Goal: Task Accomplishment & Management: Manage account settings

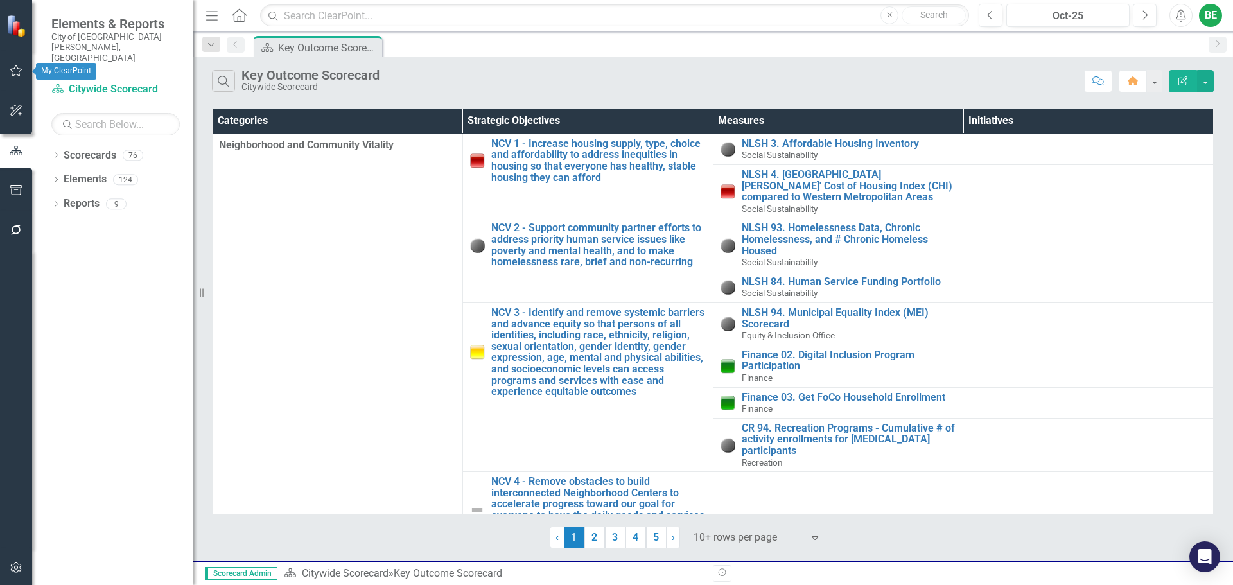
click at [15, 74] on icon "button" at bounding box center [16, 71] width 13 height 10
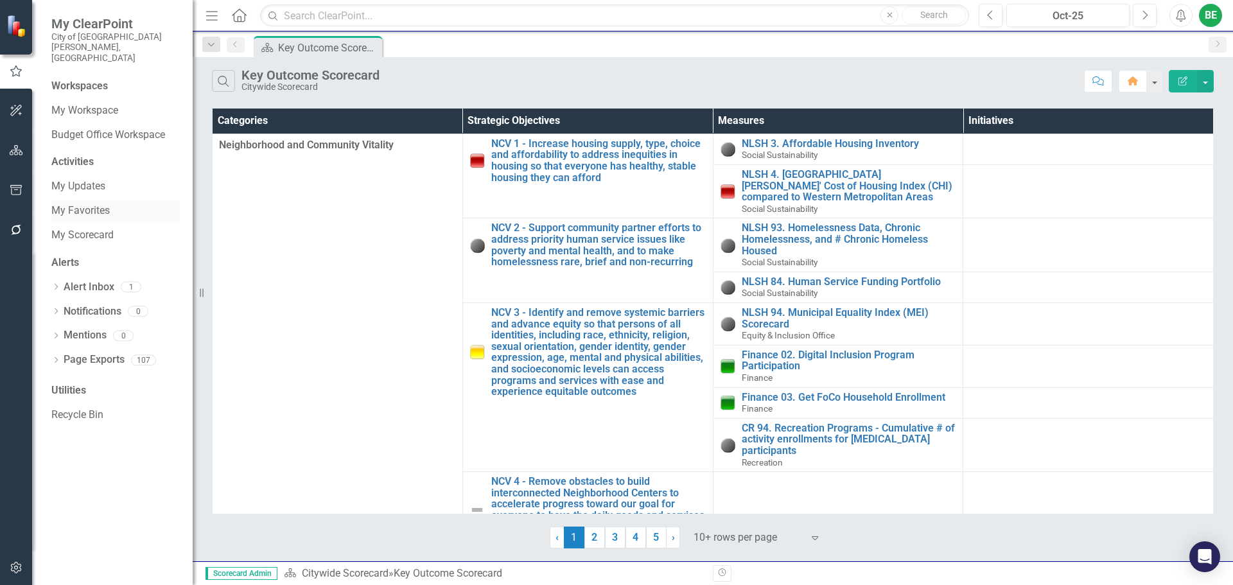
click at [87, 204] on link "My Favorites" at bounding box center [115, 211] width 128 height 15
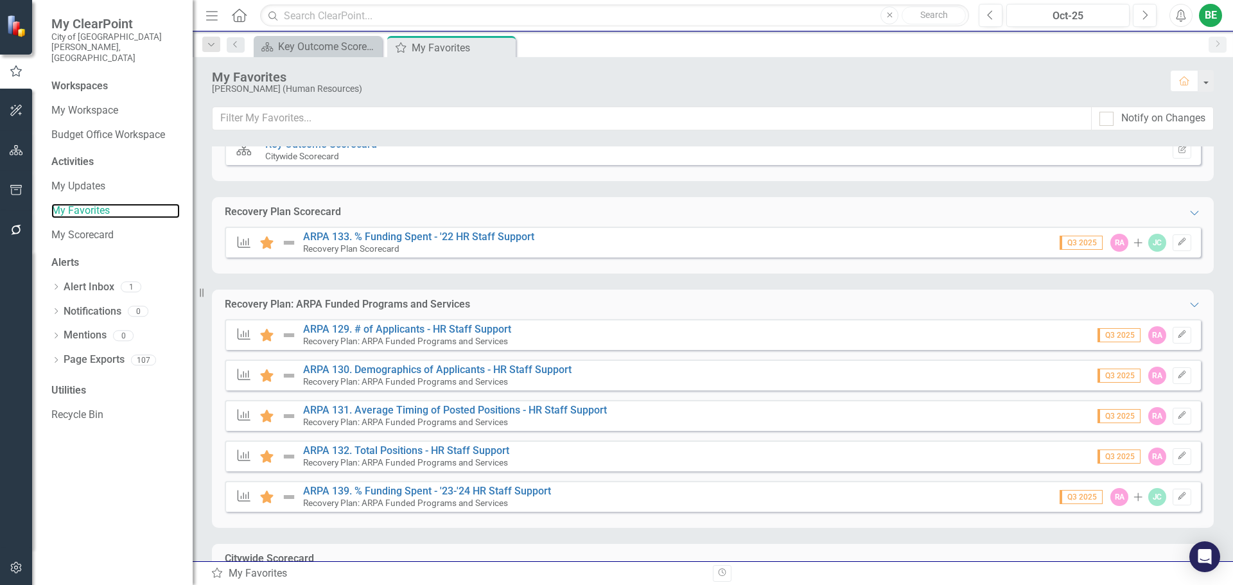
scroll to position [64, 0]
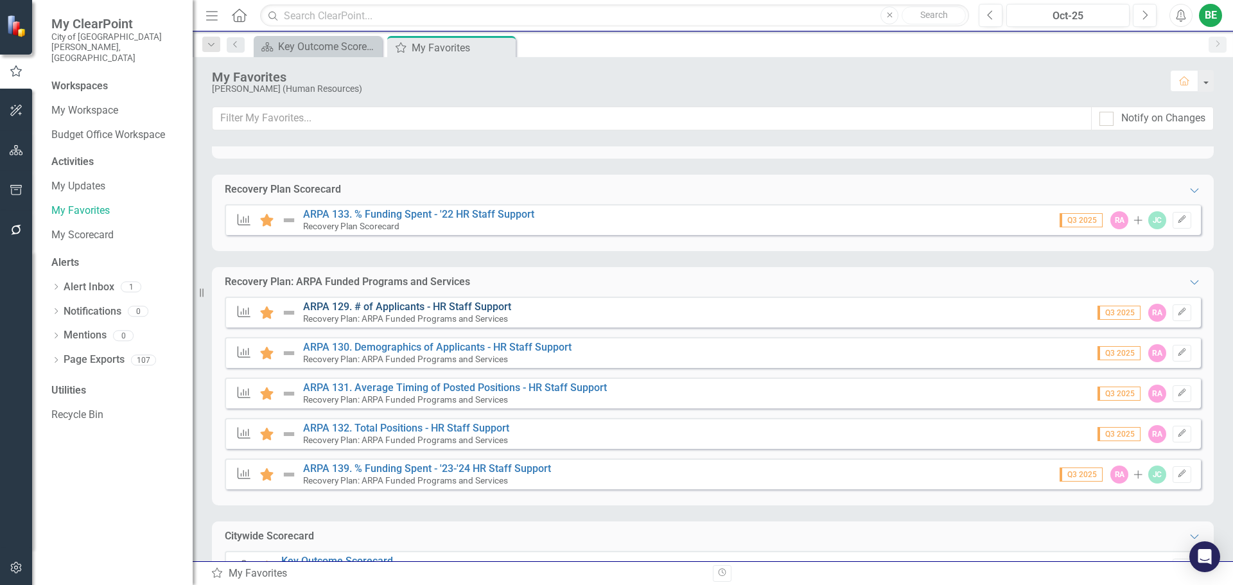
click at [365, 306] on link "ARPA 129. # of Applicants - HR Staff Support" at bounding box center [407, 307] width 208 height 12
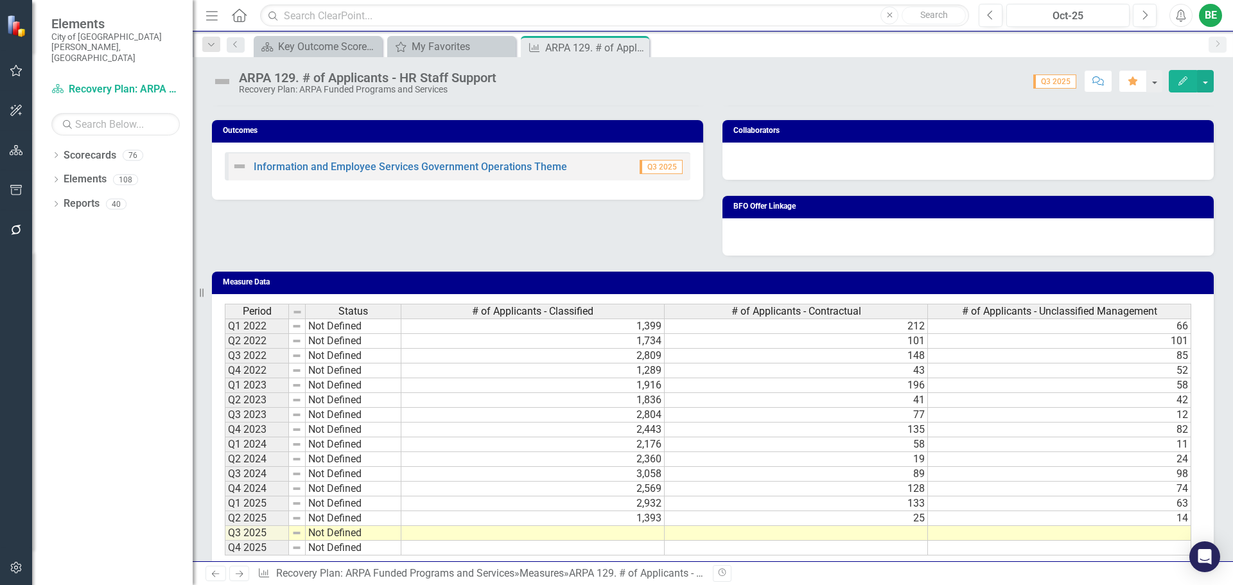
scroll to position [497, 0]
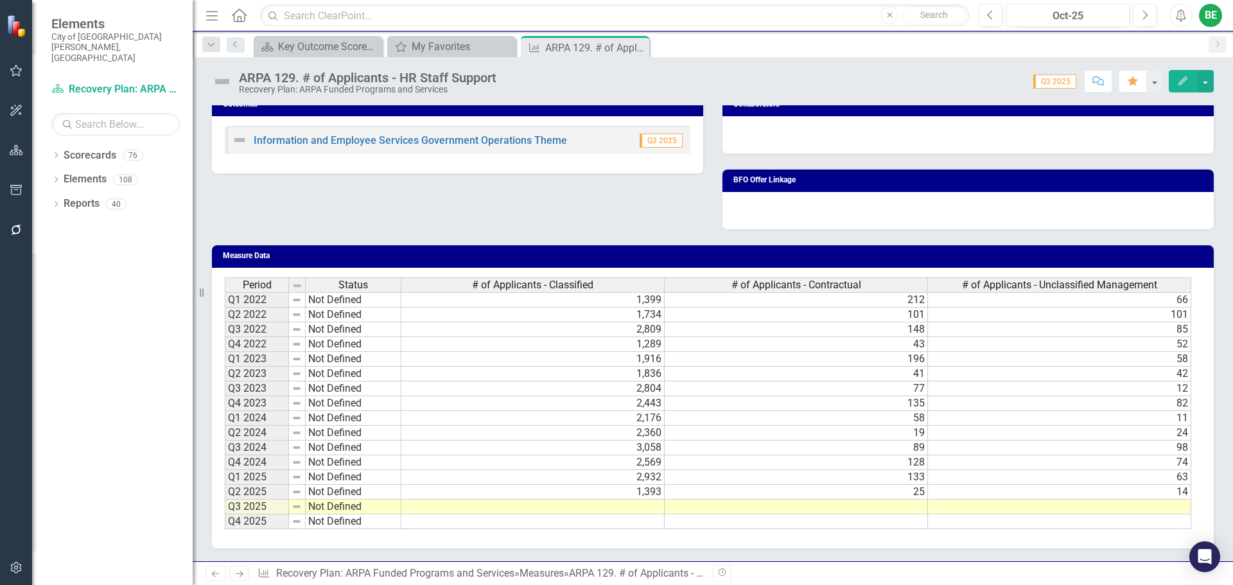
click at [629, 511] on td at bounding box center [532, 507] width 263 height 15
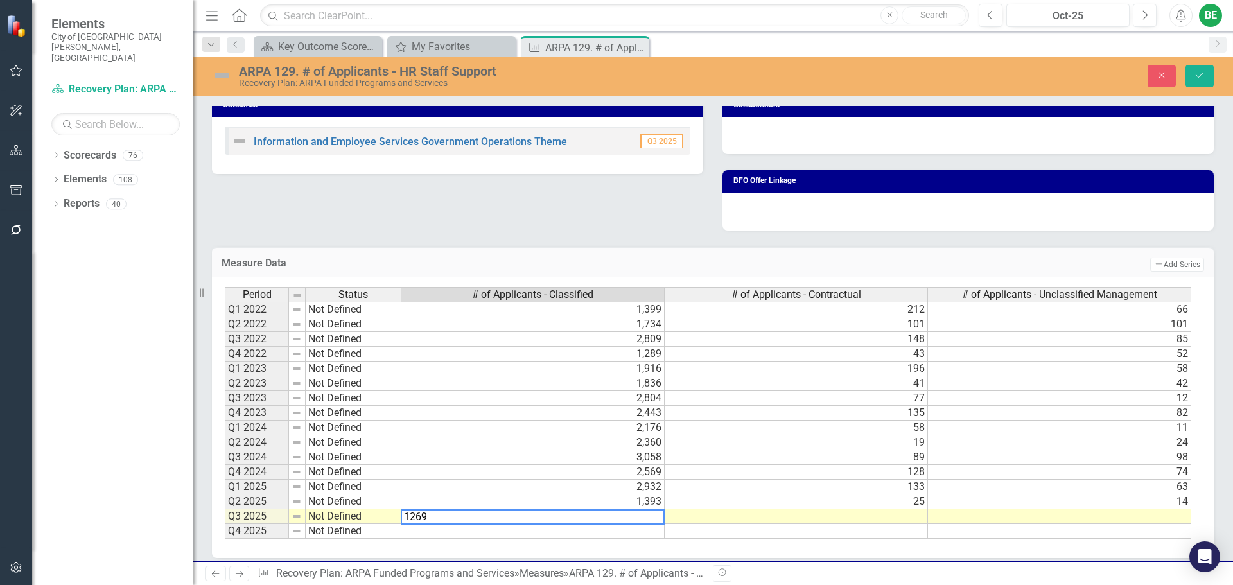
type textarea "1269"
click at [771, 515] on td at bounding box center [796, 516] width 263 height 15
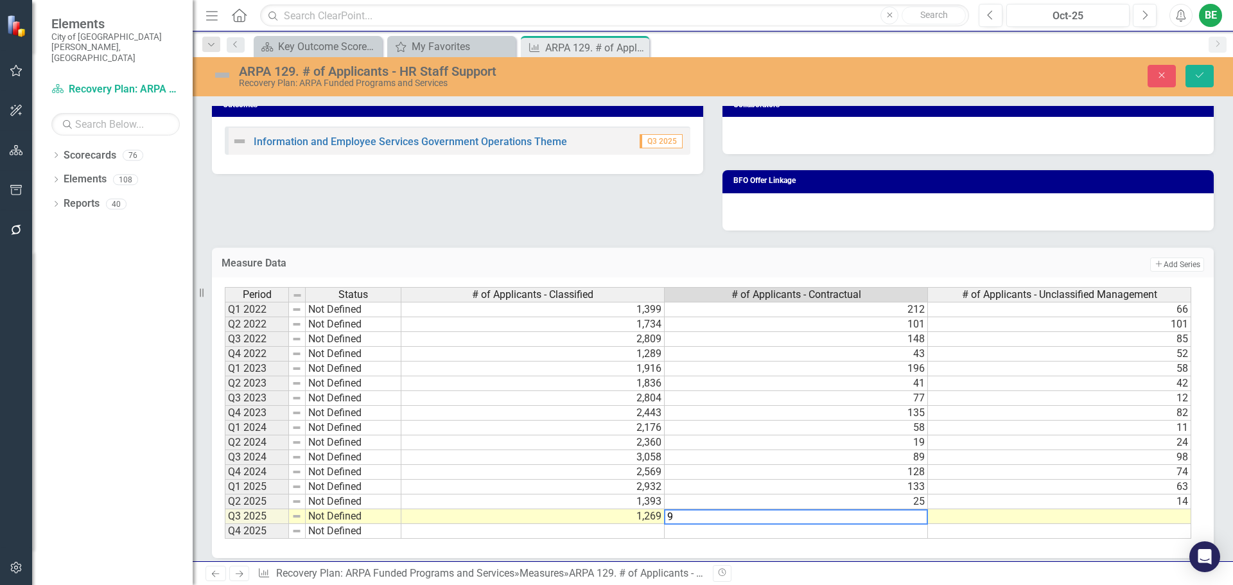
type textarea "9"
click at [999, 514] on td at bounding box center [1059, 516] width 263 height 15
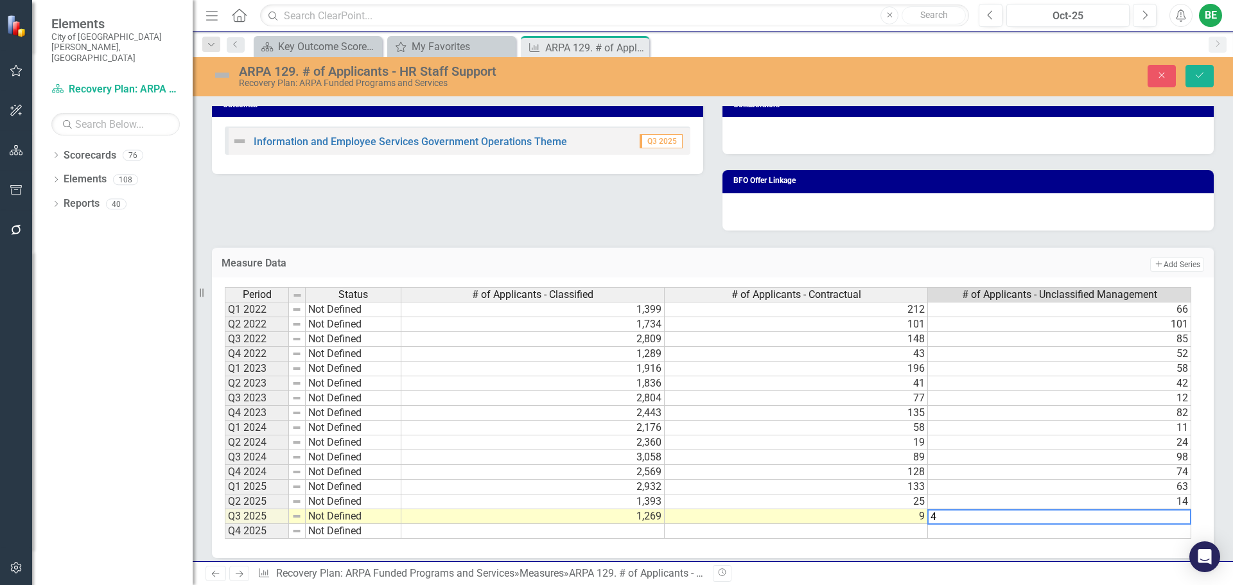
type textarea "4"
click at [1024, 535] on td at bounding box center [1059, 531] width 263 height 15
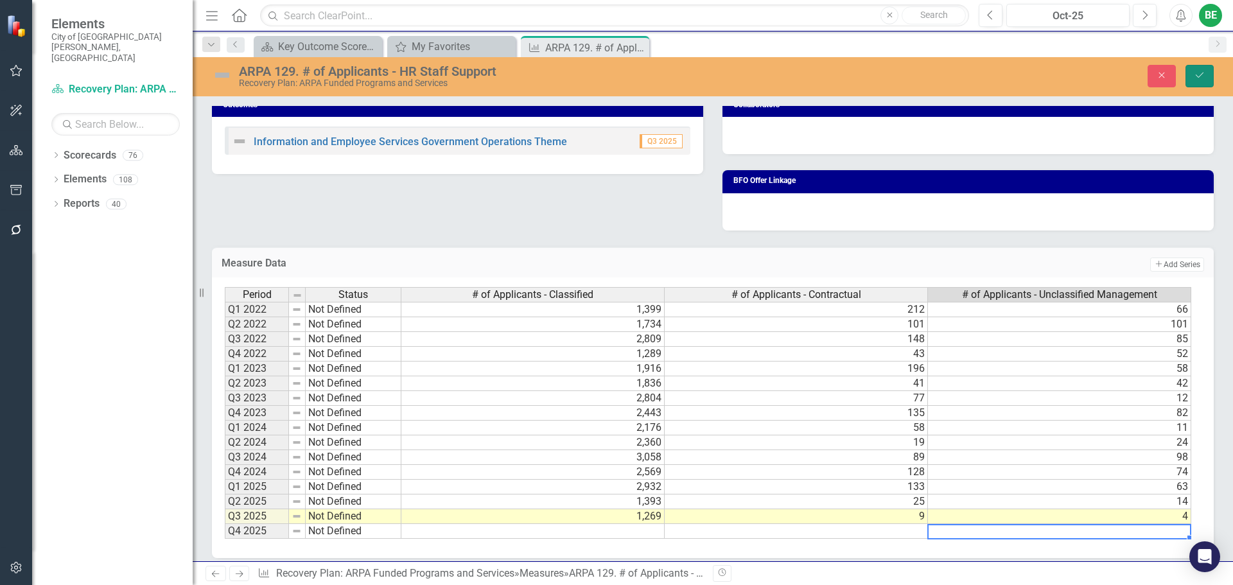
click at [1204, 75] on icon "Save" at bounding box center [1200, 75] width 12 height 9
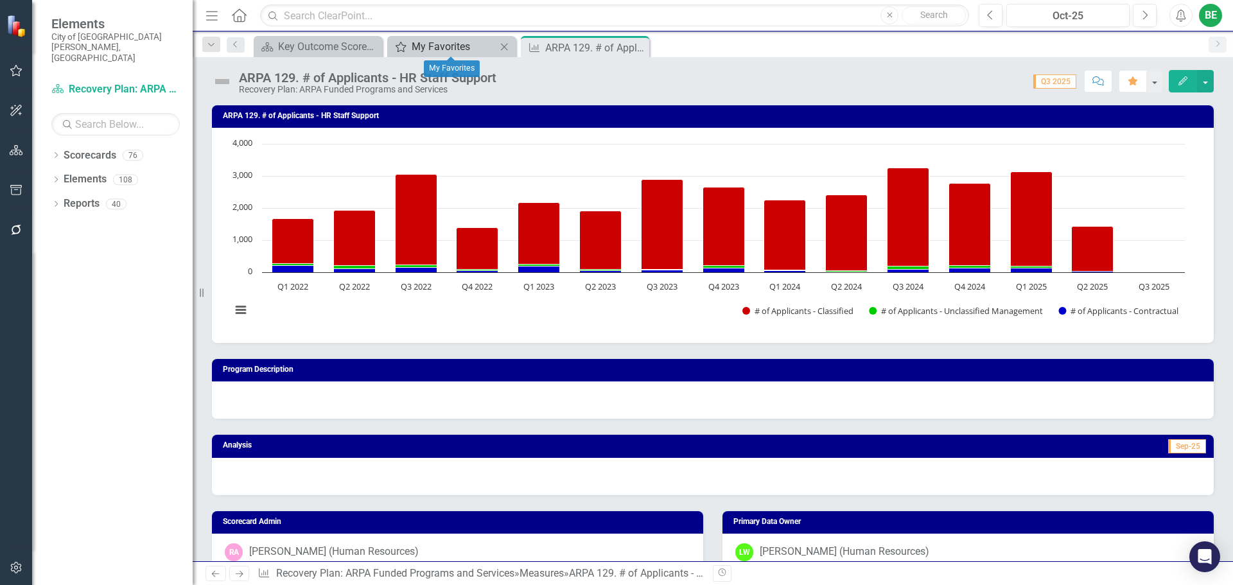
click at [424, 46] on div "My Favorites" at bounding box center [454, 47] width 85 height 16
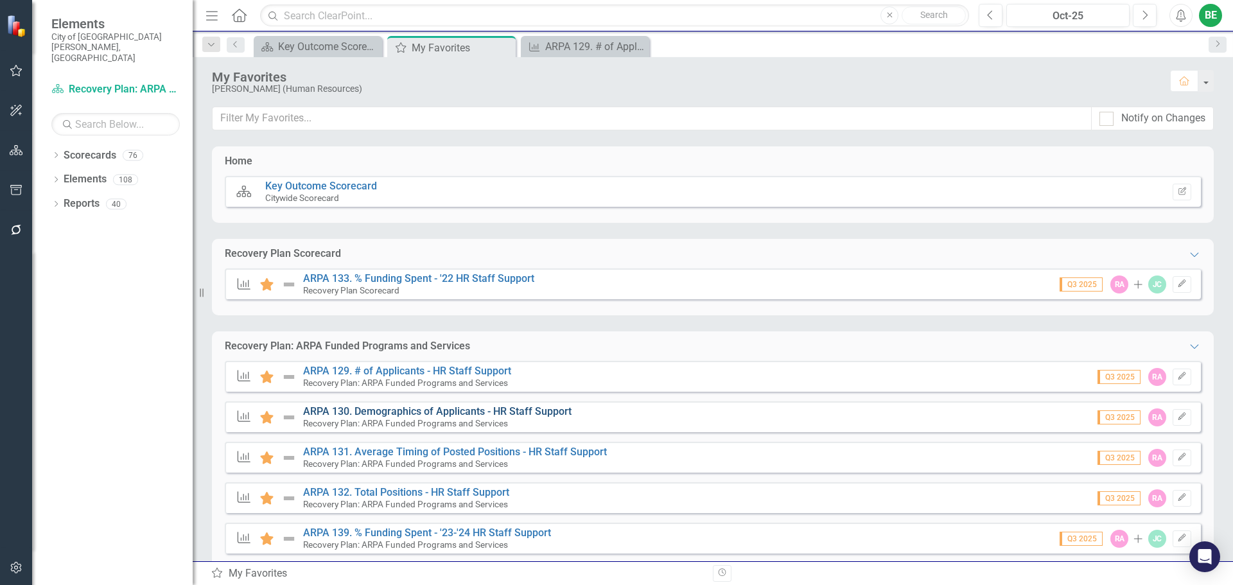
click at [434, 410] on link "ARPA 130. Demographics of Applicants - HR Staff Support" at bounding box center [437, 411] width 268 height 12
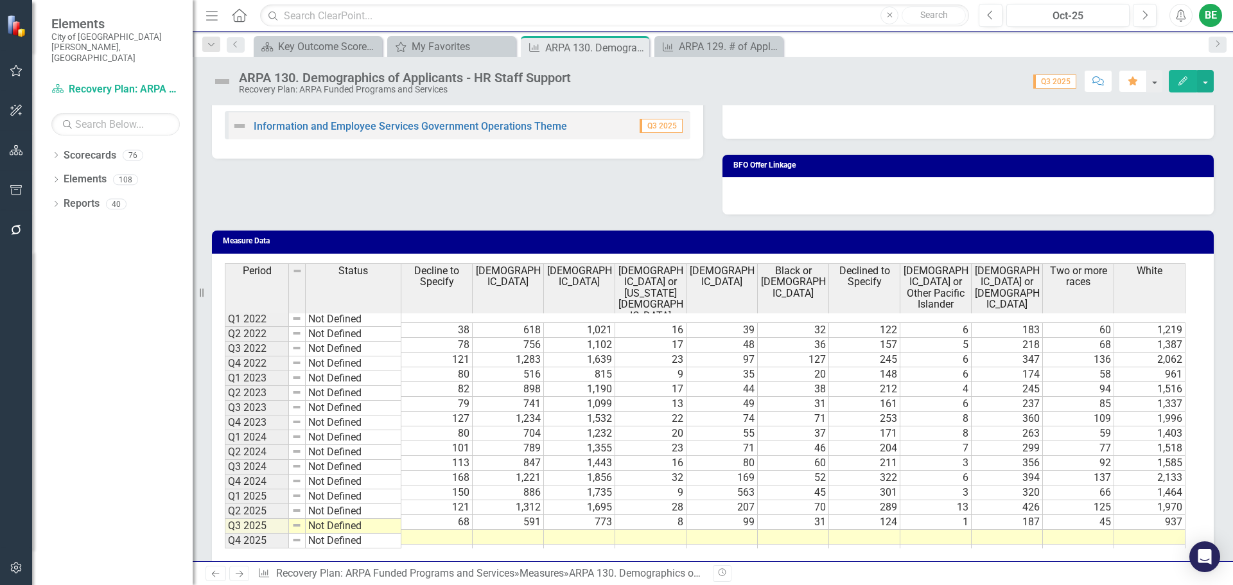
scroll to position [784, 0]
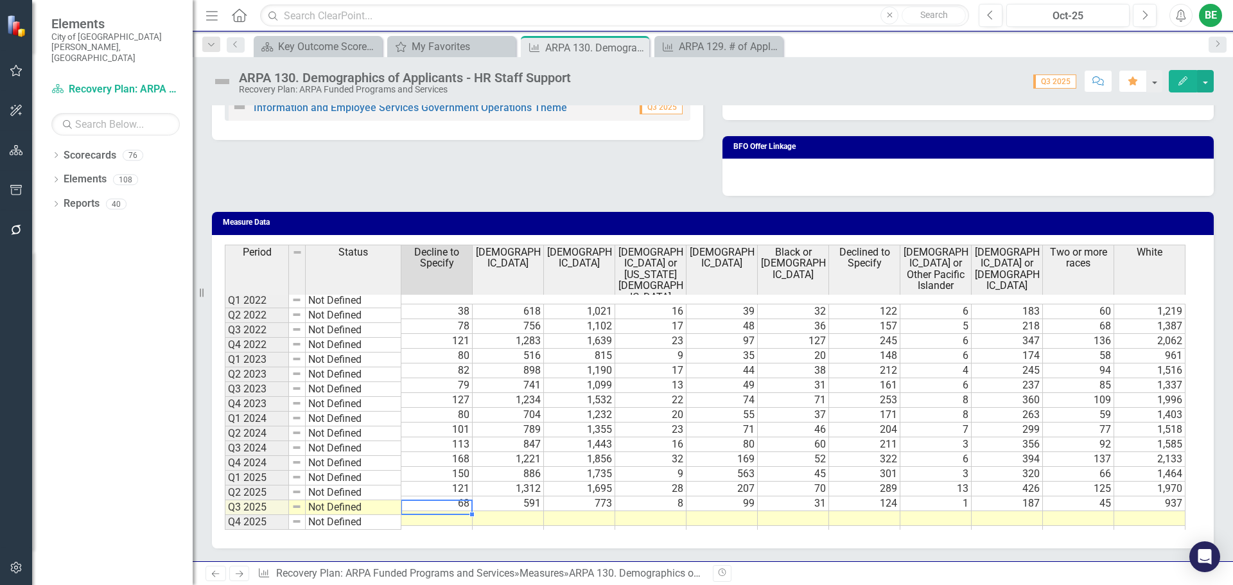
click at [437, 511] on td at bounding box center [436, 518] width 71 height 15
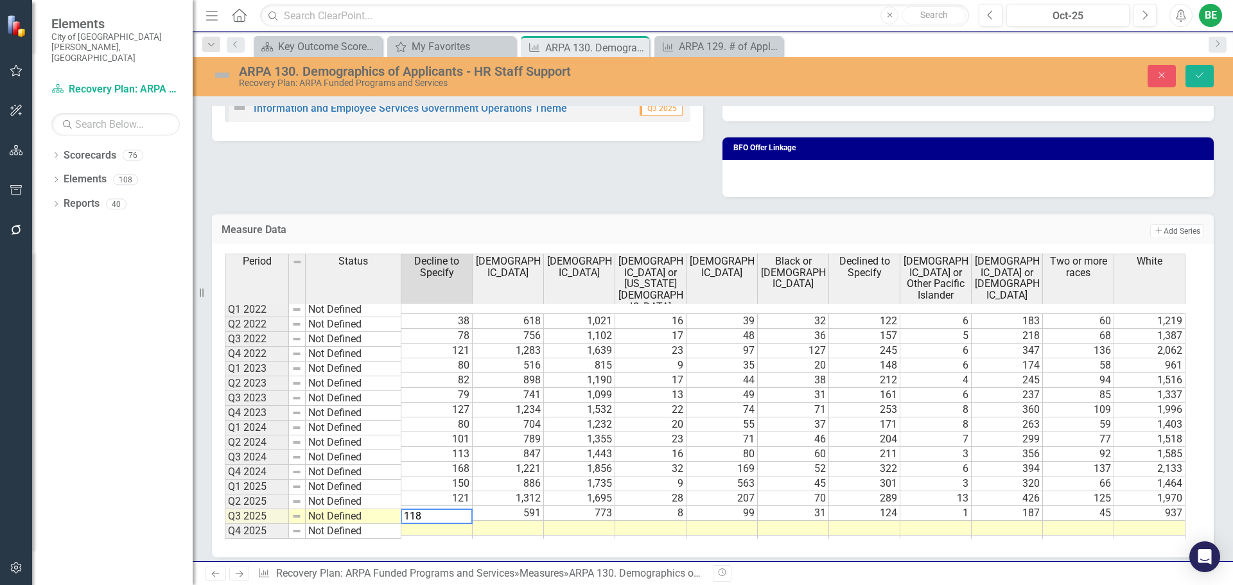
type textarea "118"
click at [522, 521] on td at bounding box center [508, 528] width 71 height 15
type textarea "1049"
click at [590, 521] on td at bounding box center [579, 528] width 71 height 15
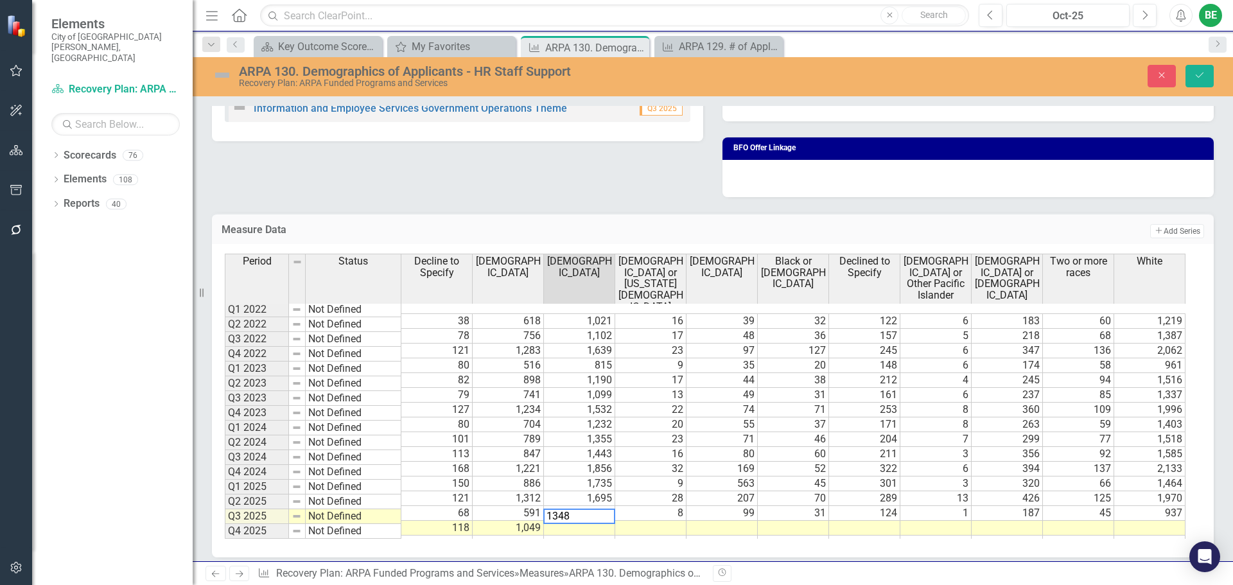
type textarea "1348"
click at [649, 521] on td at bounding box center [650, 528] width 71 height 15
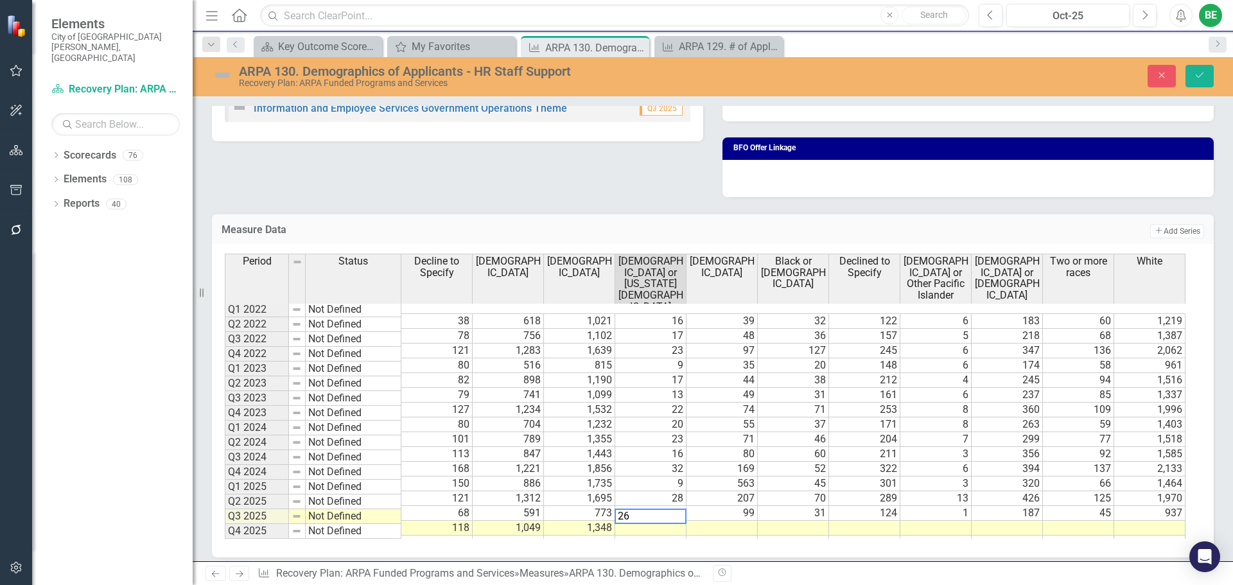
type textarea "26"
click at [736, 521] on td at bounding box center [722, 528] width 71 height 15
type textarea "217"
click at [793, 521] on td at bounding box center [793, 528] width 71 height 15
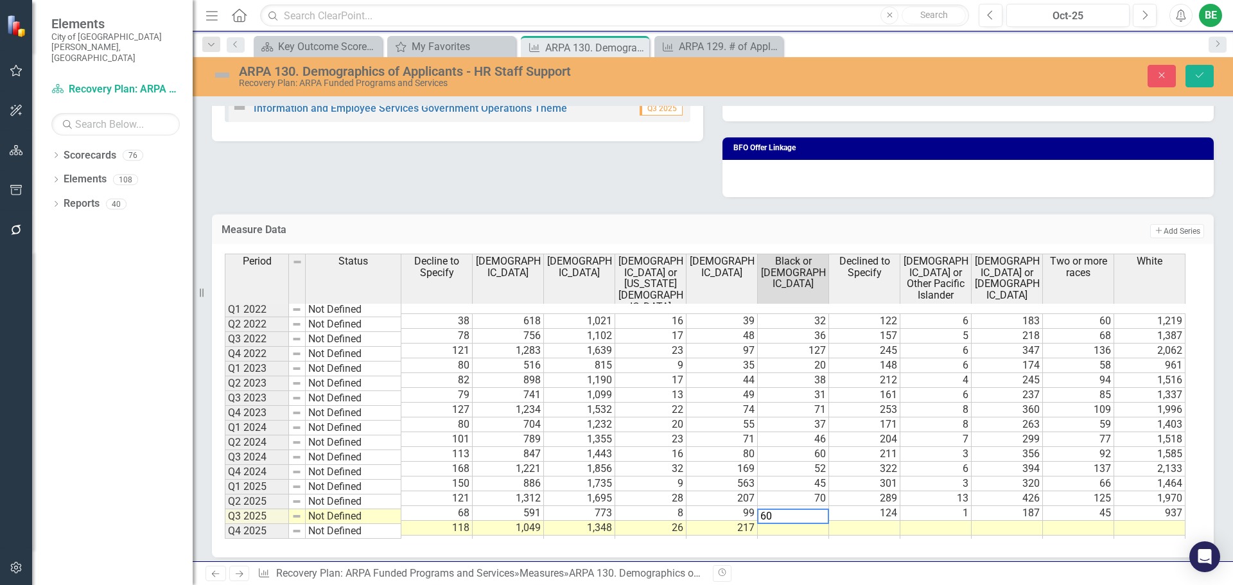
type textarea "60"
click at [856, 521] on td at bounding box center [864, 528] width 71 height 15
type textarea "241"
click at [960, 521] on td at bounding box center [936, 528] width 71 height 15
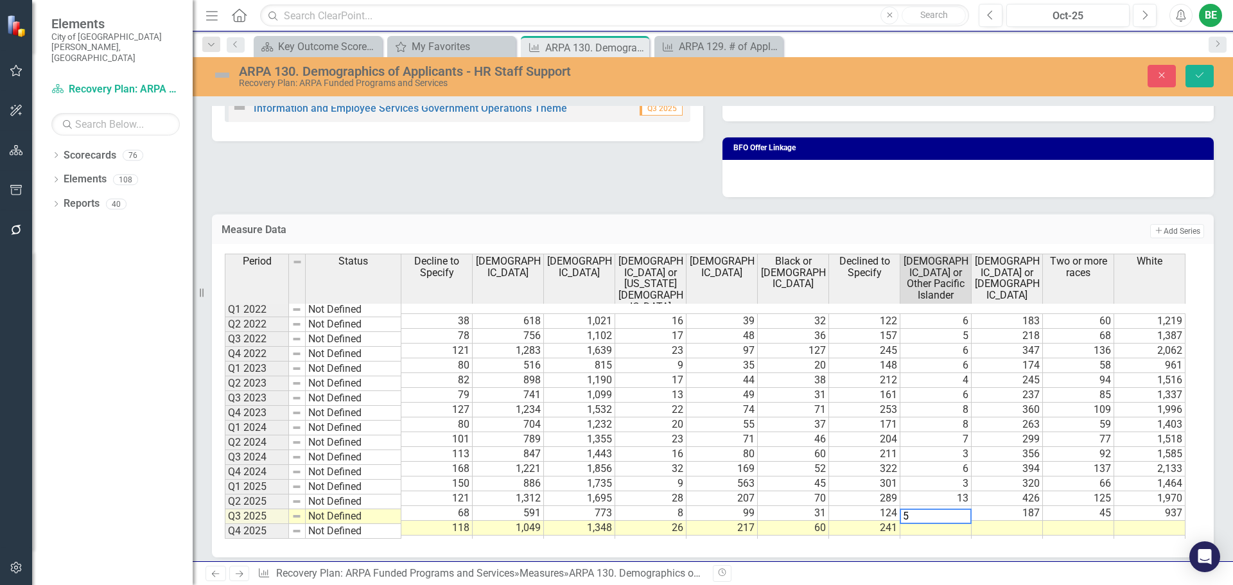
type textarea "5"
click at [1032, 521] on td at bounding box center [1007, 528] width 71 height 15
type textarea "324"
click at [1084, 521] on td at bounding box center [1078, 528] width 71 height 15
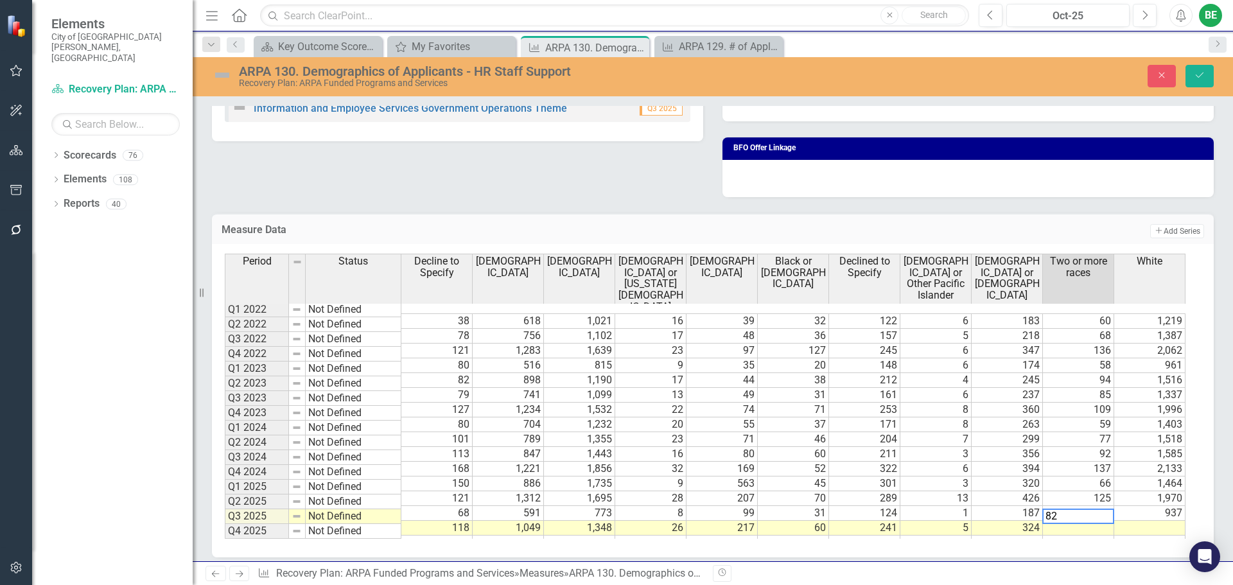
type textarea "82"
click at [1148, 521] on td at bounding box center [1149, 528] width 71 height 15
type textarea "1560"
click at [1157, 537] on td at bounding box center [1149, 543] width 71 height 15
click at [1204, 74] on icon "Save" at bounding box center [1200, 75] width 12 height 9
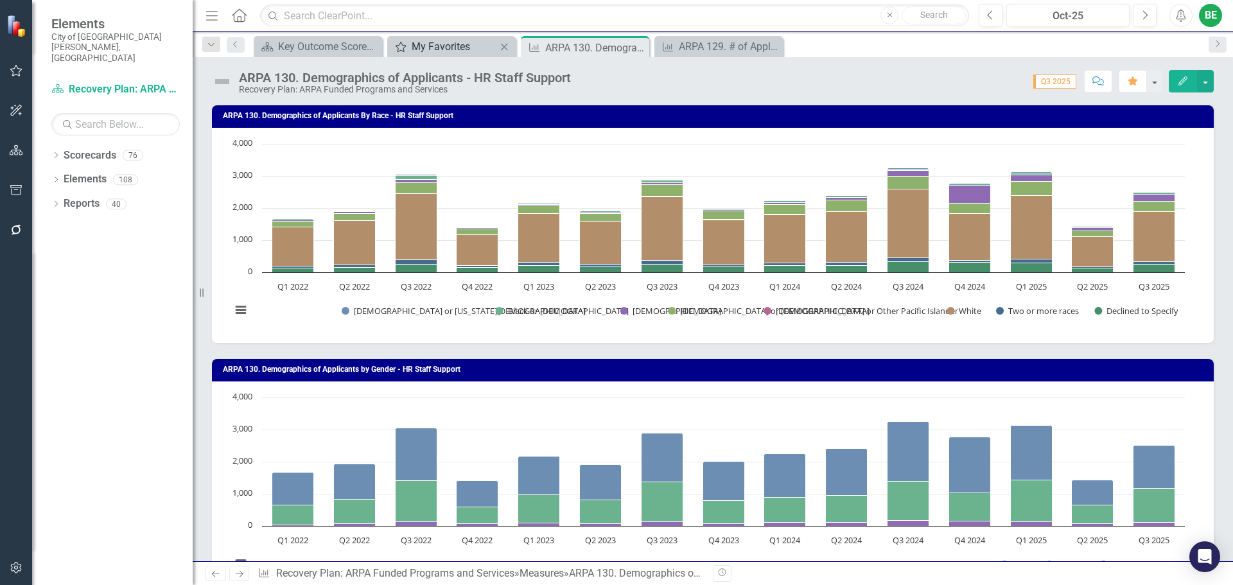
click at [444, 42] on div "My Favorites" at bounding box center [454, 47] width 85 height 16
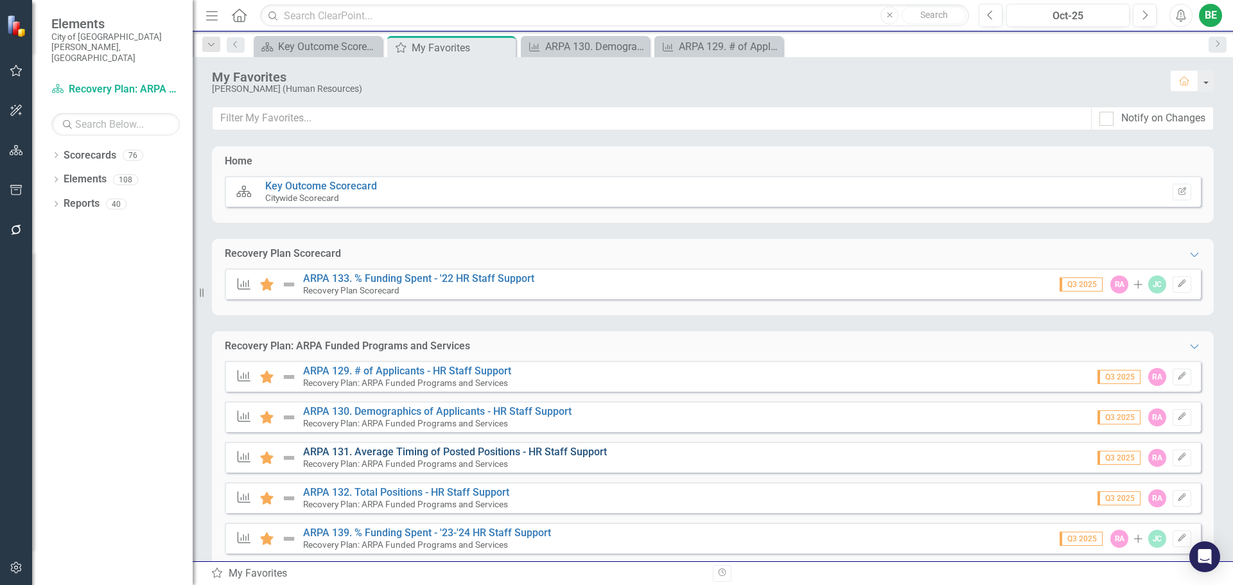
click at [387, 450] on link "ARPA 131. Average Timing of Posted Positions - HR Staff Support" at bounding box center [455, 452] width 304 height 12
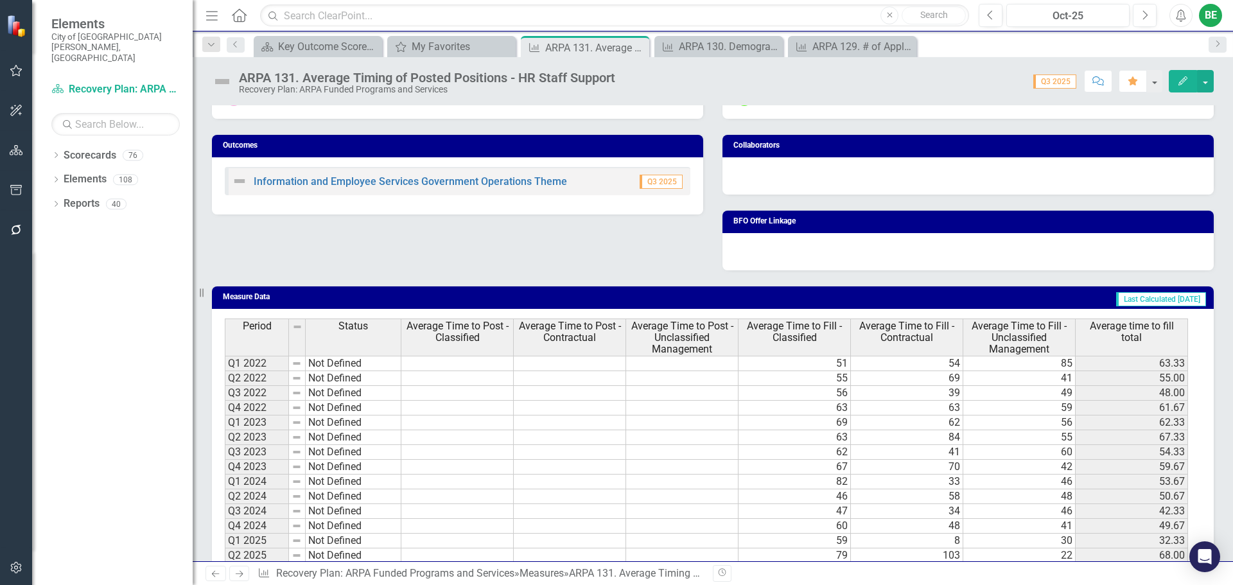
scroll to position [518, 0]
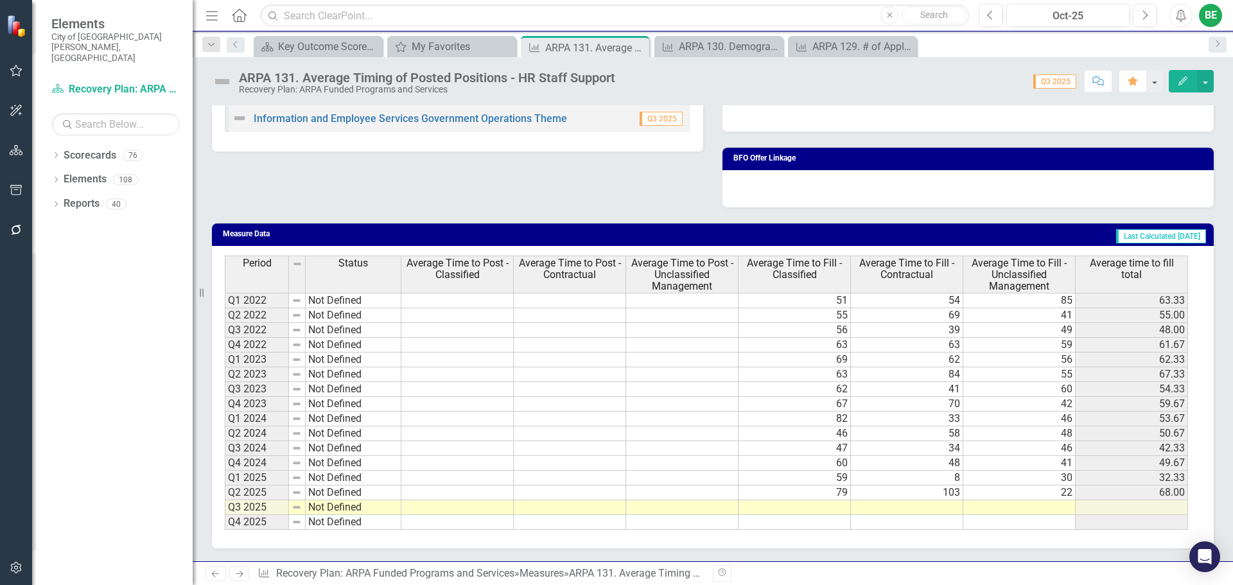
click at [804, 508] on td at bounding box center [795, 507] width 112 height 15
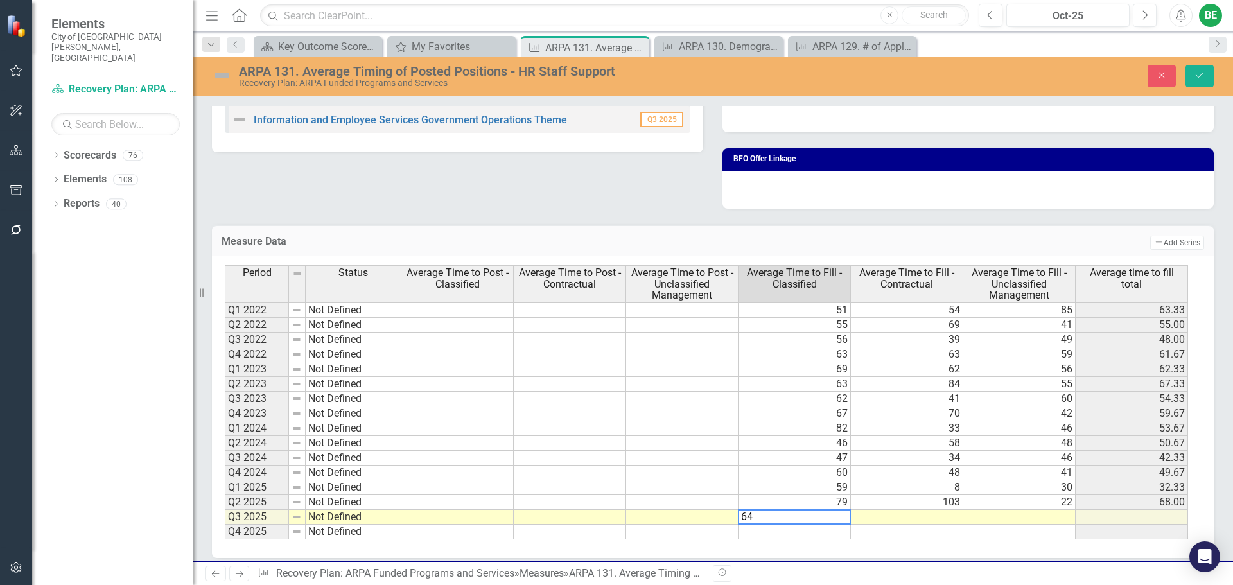
click at [913, 521] on td at bounding box center [907, 517] width 112 height 15
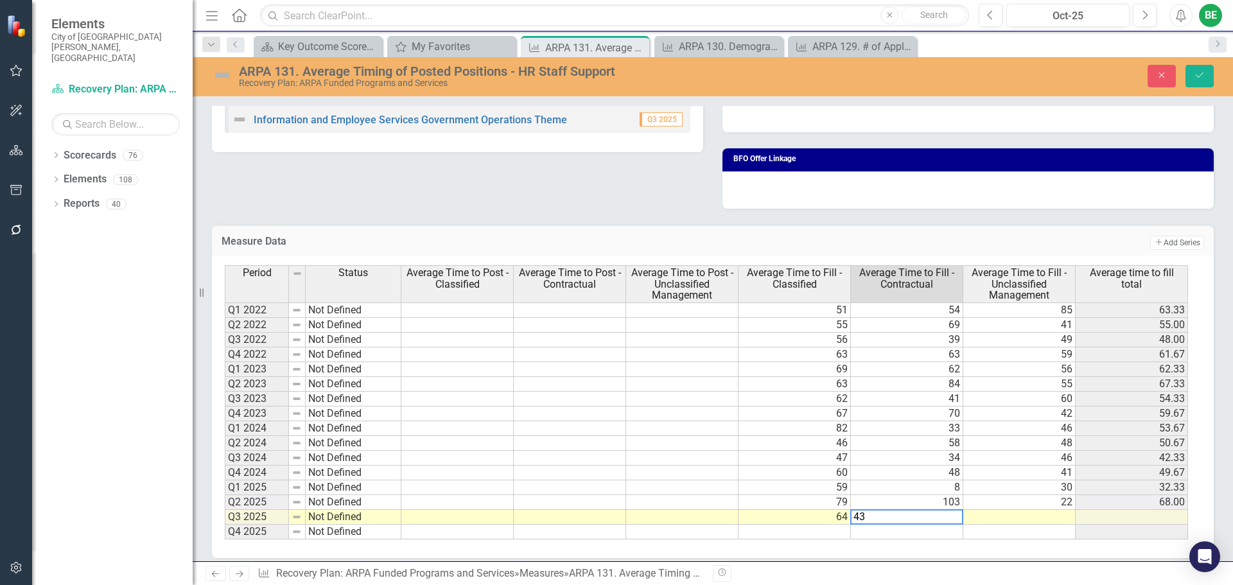
click at [988, 515] on td at bounding box center [1019, 517] width 112 height 15
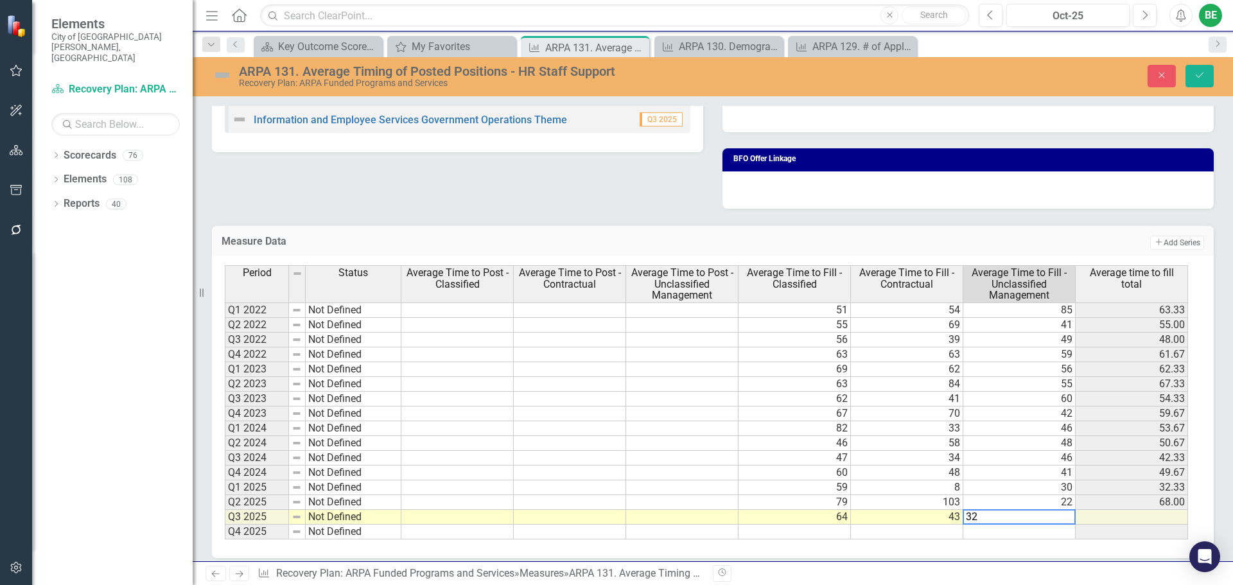
type textarea "32"
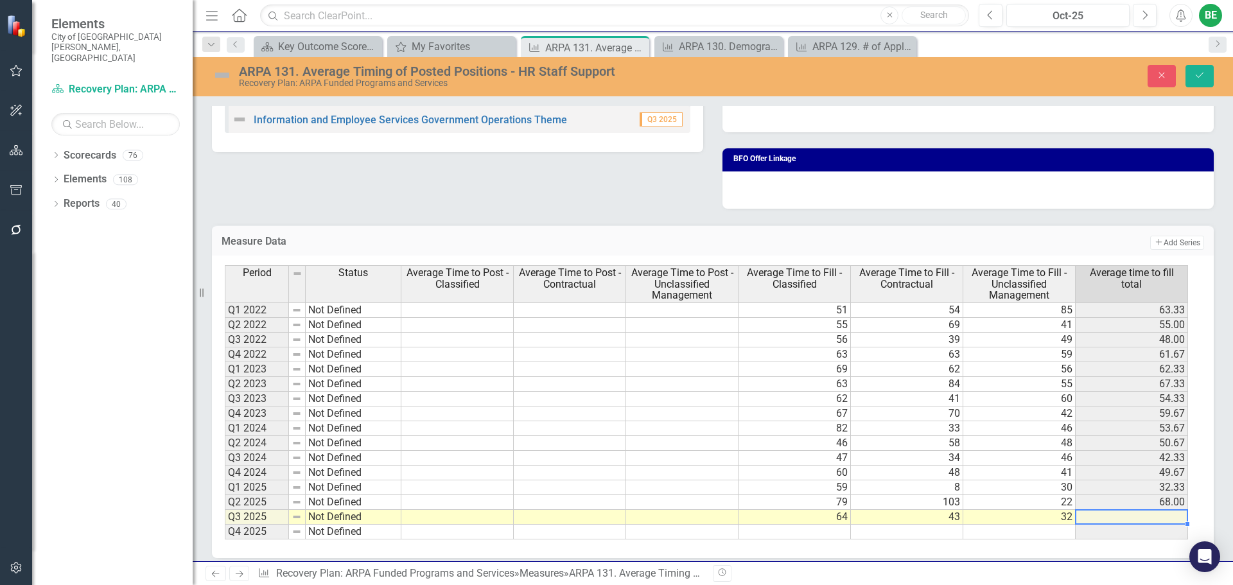
click at [1123, 515] on td at bounding box center [1132, 517] width 112 height 15
click at [1197, 84] on button "Save" at bounding box center [1200, 76] width 28 height 22
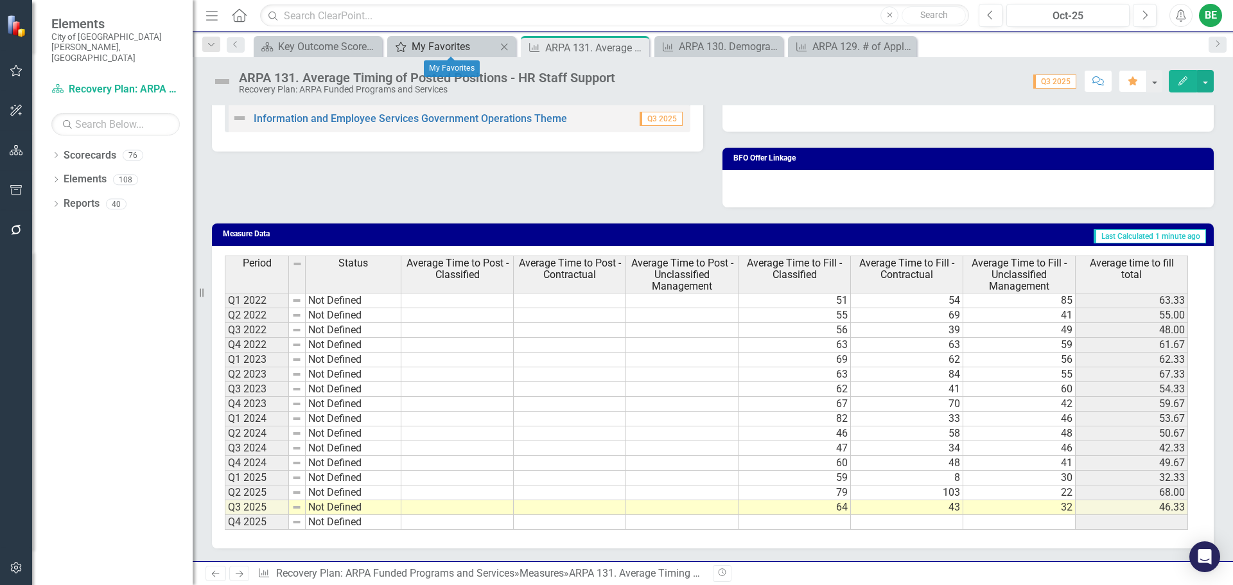
click at [453, 48] on div "My Favorites" at bounding box center [454, 47] width 85 height 16
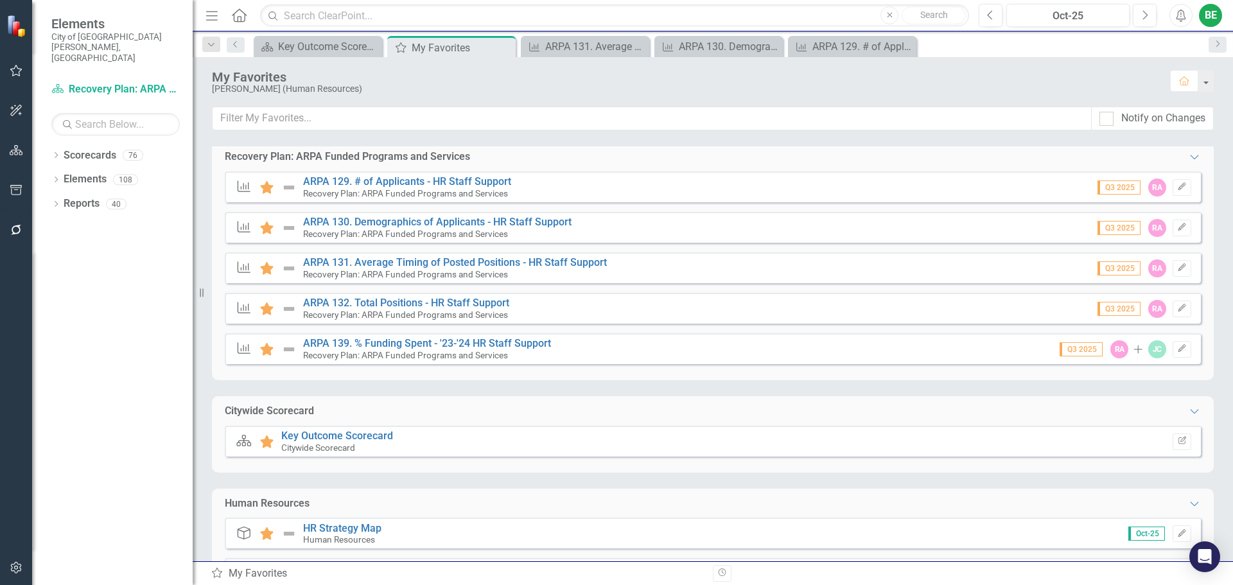
scroll to position [193, 0]
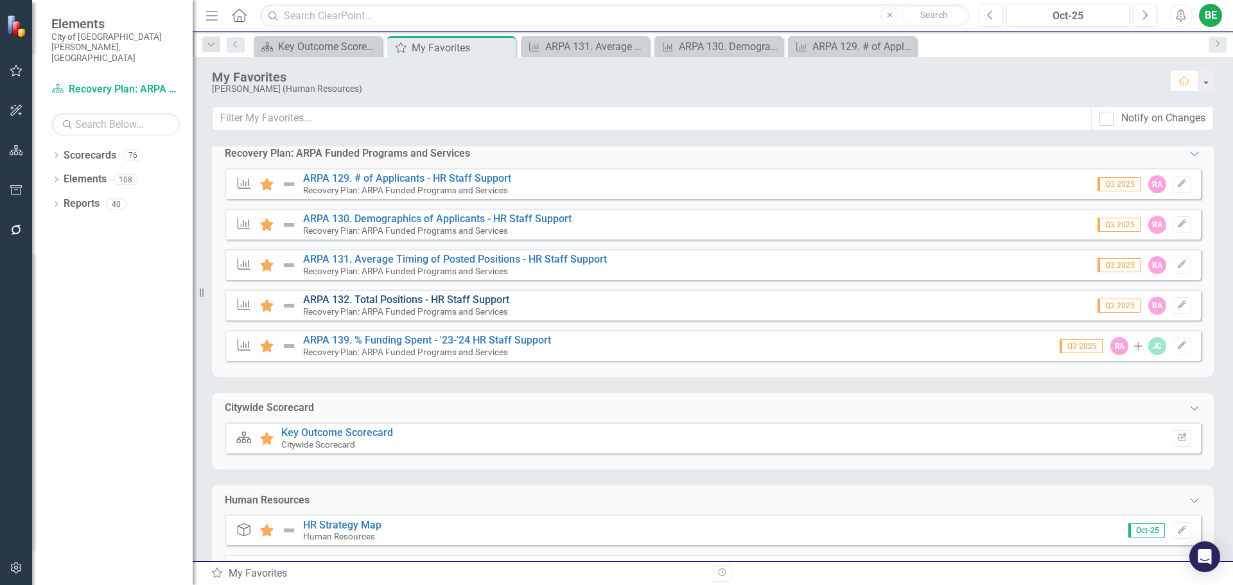
click at [374, 297] on link "ARPA 132. Total Positions - HR Staff Support" at bounding box center [406, 300] width 206 height 12
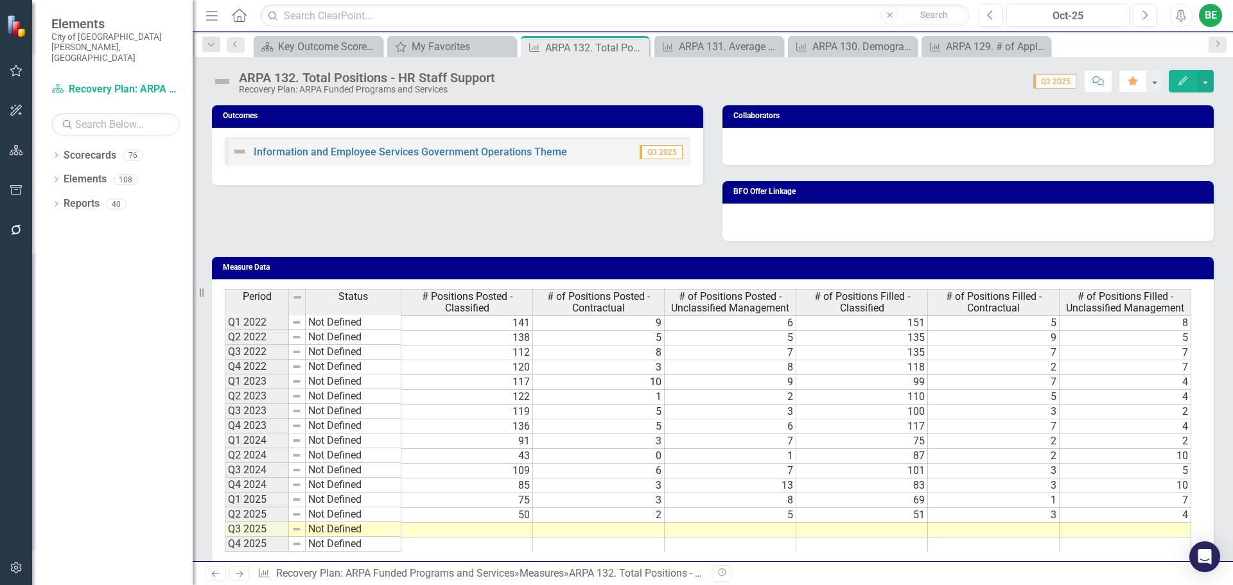
scroll to position [507, 0]
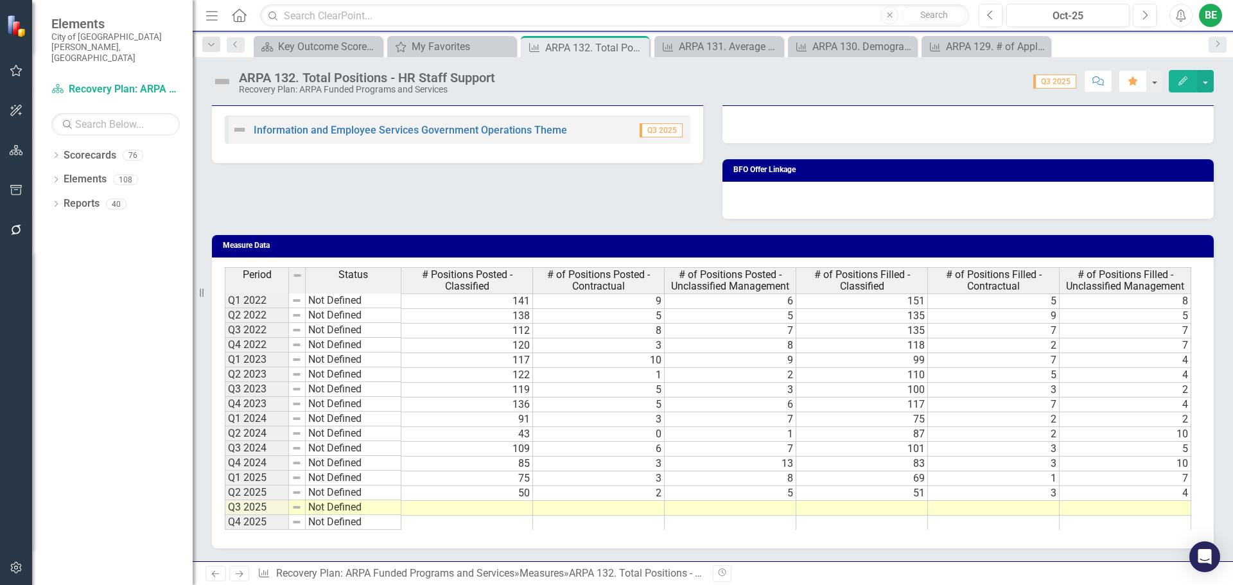
click at [512, 508] on td at bounding box center [467, 508] width 132 height 15
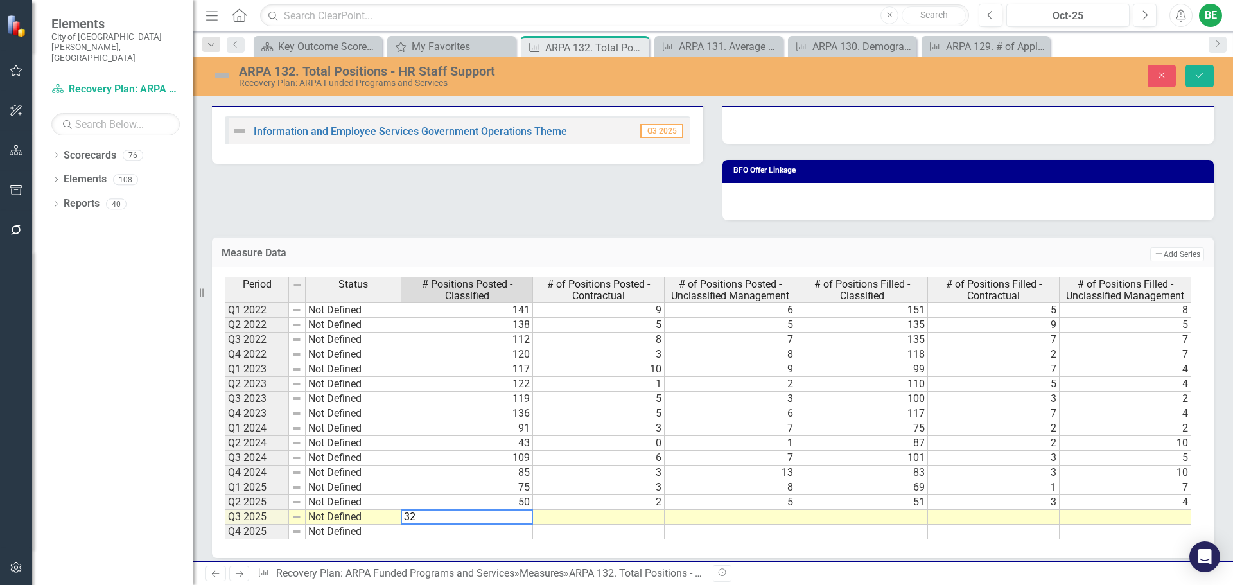
click at [632, 516] on td at bounding box center [599, 517] width 132 height 15
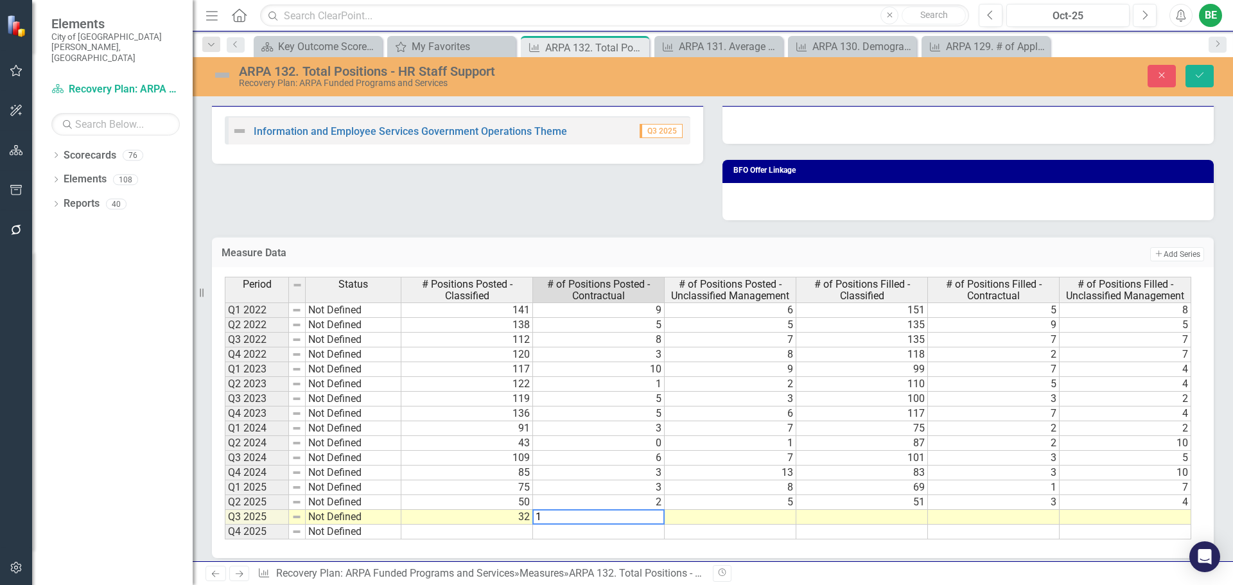
click at [764, 520] on td at bounding box center [731, 517] width 132 height 15
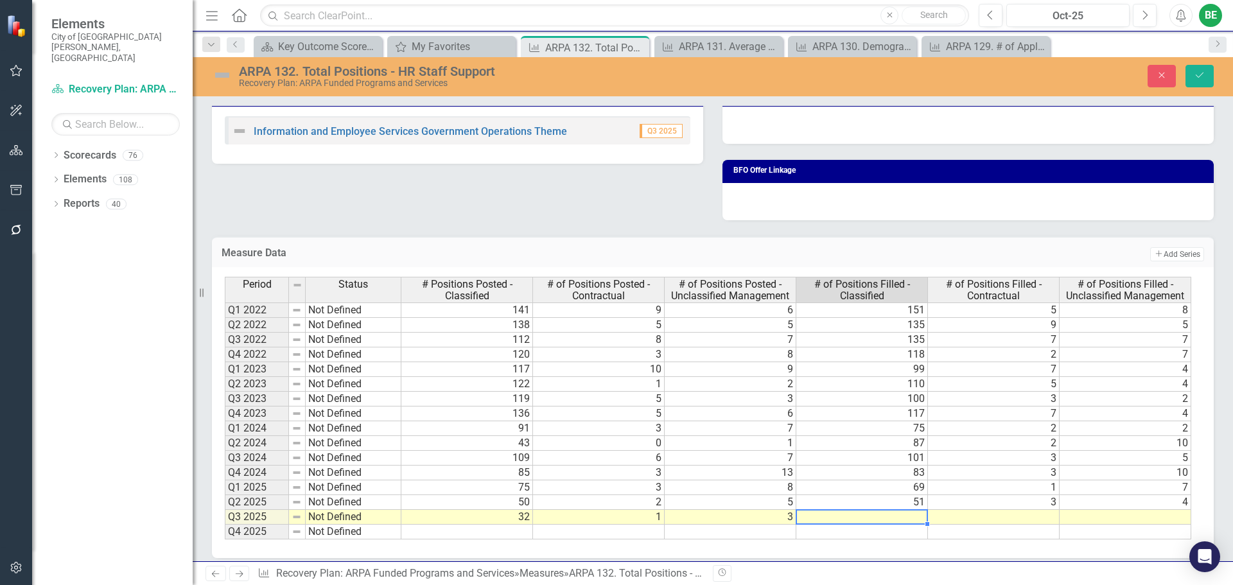
click at [843, 520] on td at bounding box center [862, 517] width 132 height 15
click at [986, 514] on td at bounding box center [994, 517] width 132 height 15
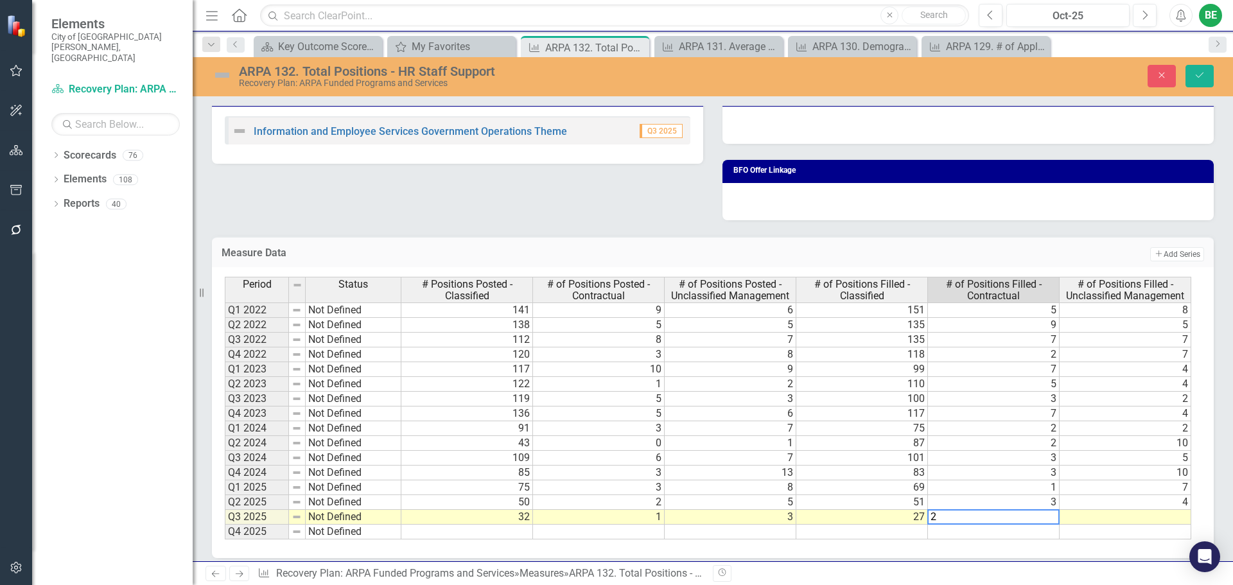
click at [1151, 516] on td at bounding box center [1126, 517] width 132 height 15
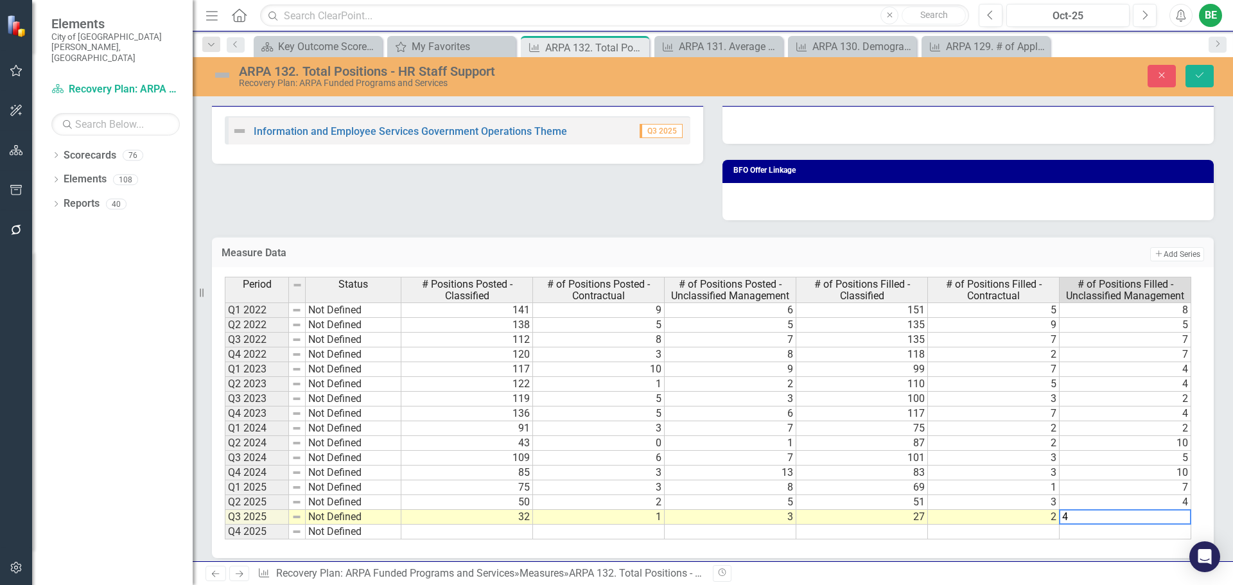
type textarea "4"
click at [1155, 535] on td at bounding box center [1126, 532] width 132 height 15
click at [1203, 71] on icon "Save" at bounding box center [1200, 75] width 12 height 9
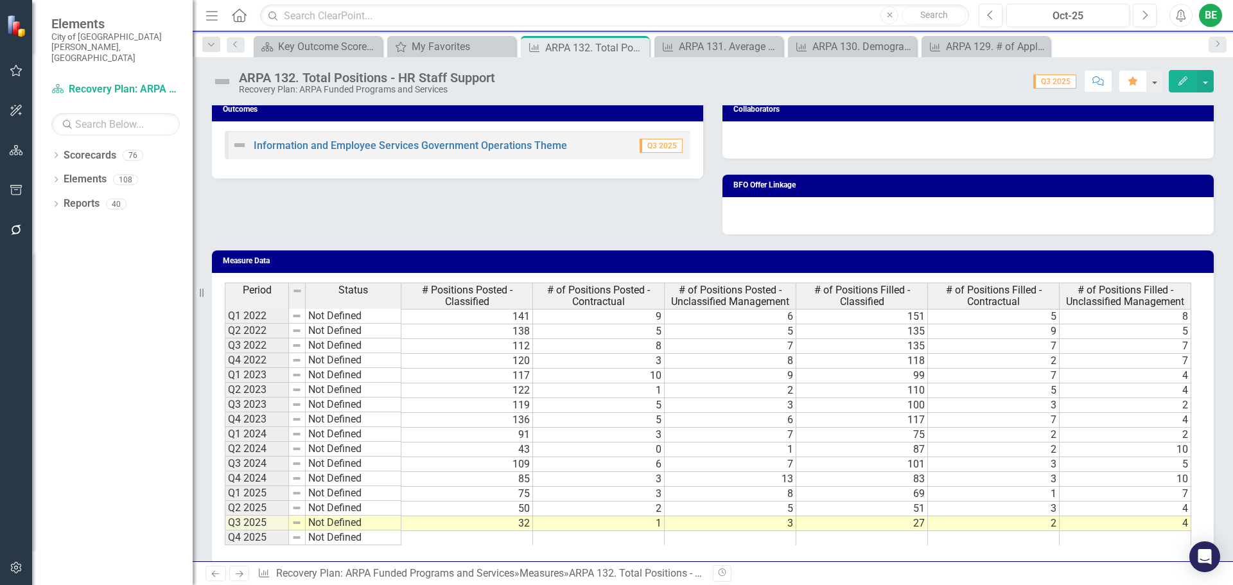
scroll to position [443, 0]
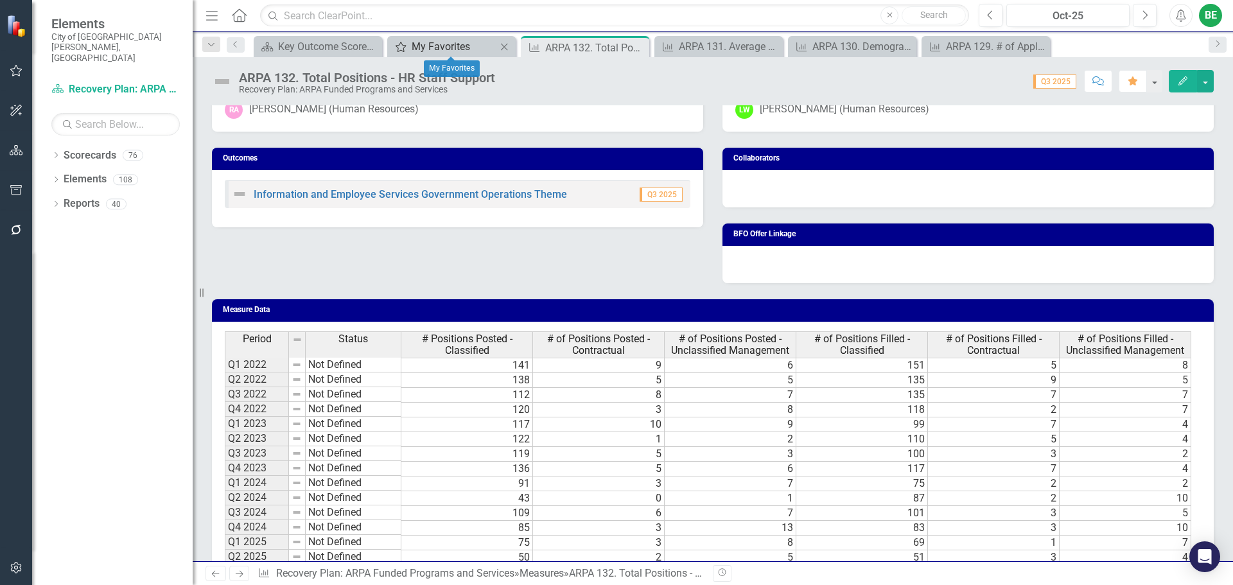
click at [456, 44] on div "My Favorites" at bounding box center [454, 47] width 85 height 16
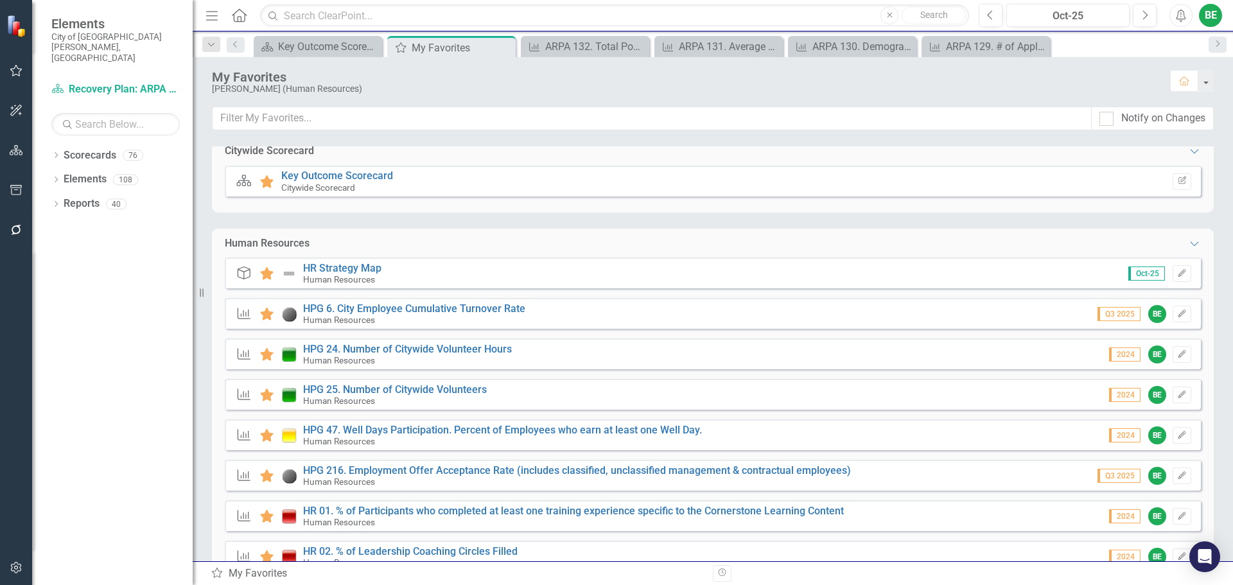
scroll to position [514, 0]
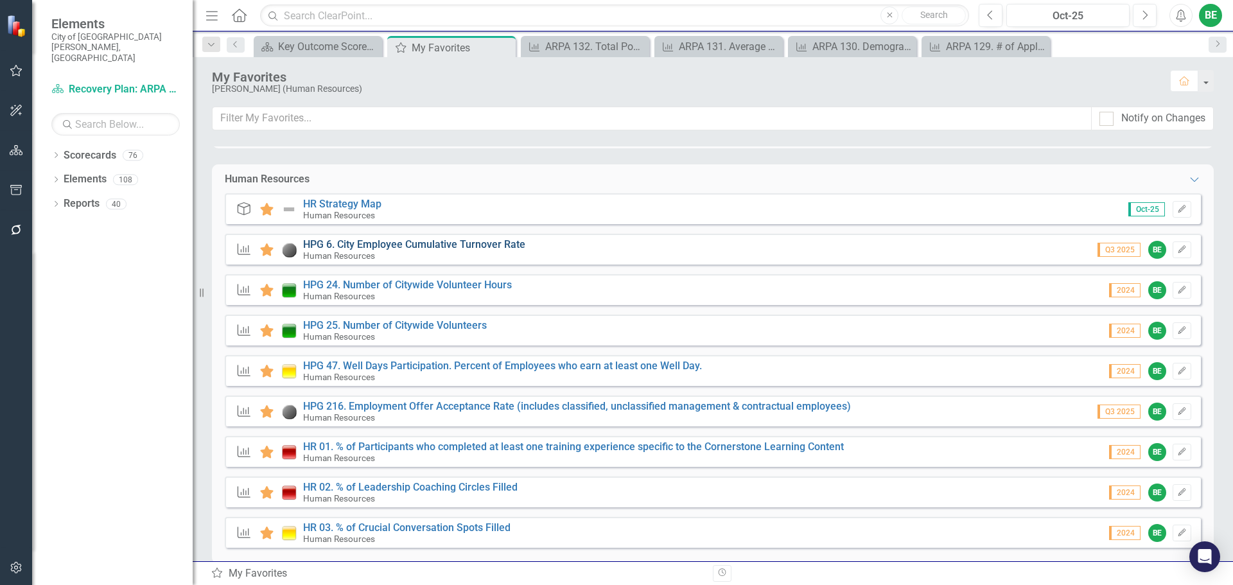
click at [504, 242] on link "HPG 6. City Employee Cumulative Turnover Rate" at bounding box center [414, 244] width 222 height 12
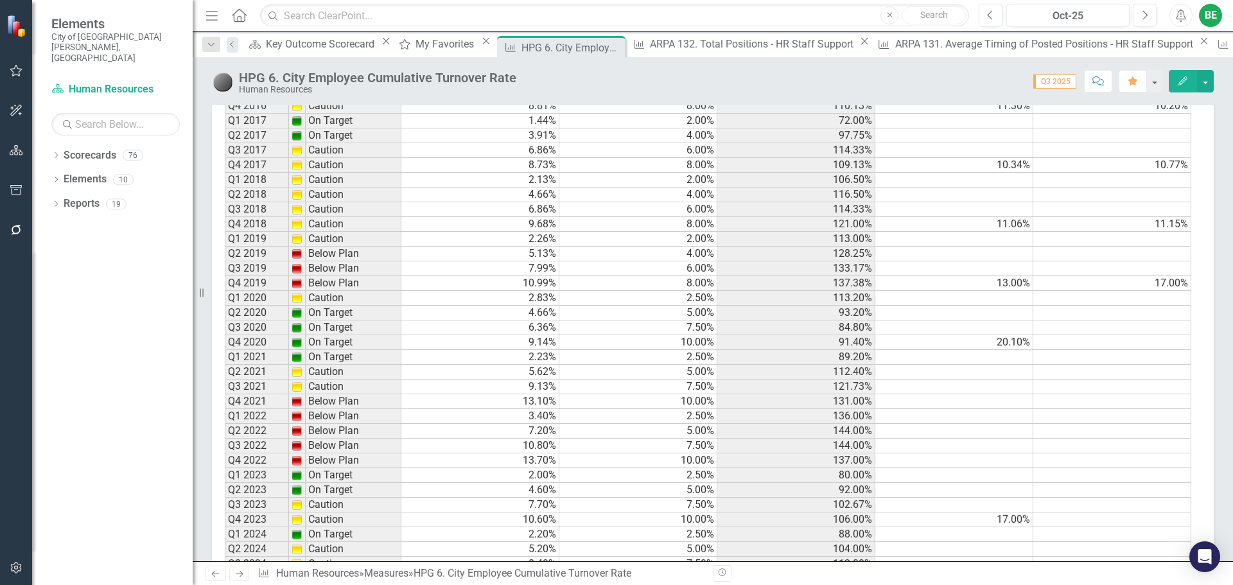
scroll to position [1424, 0]
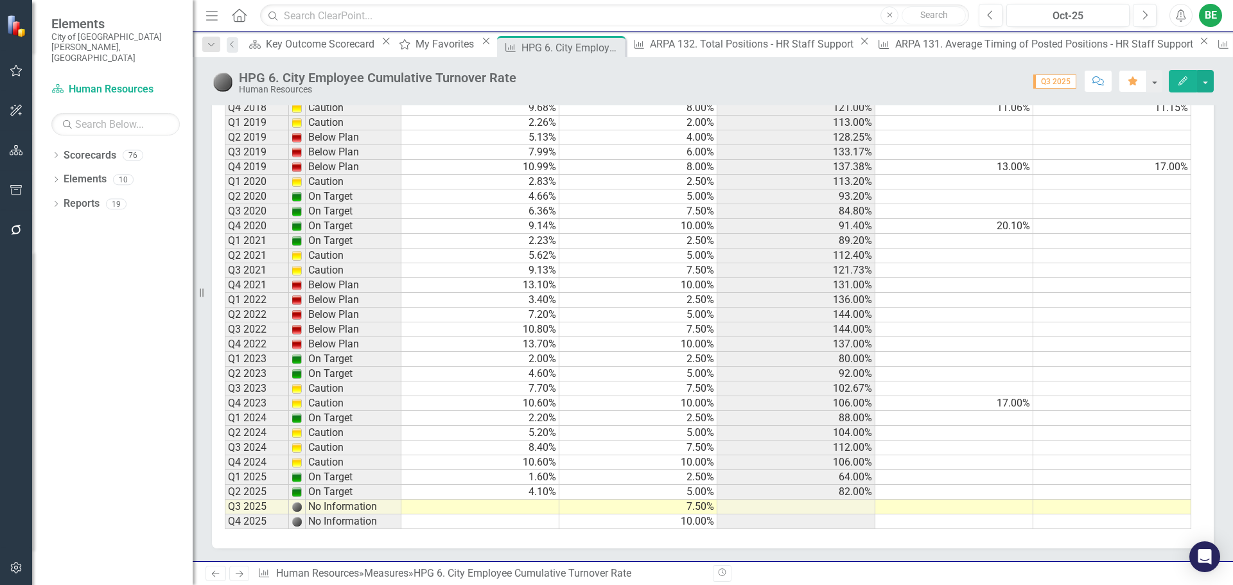
click at [521, 511] on td at bounding box center [480, 507] width 158 height 15
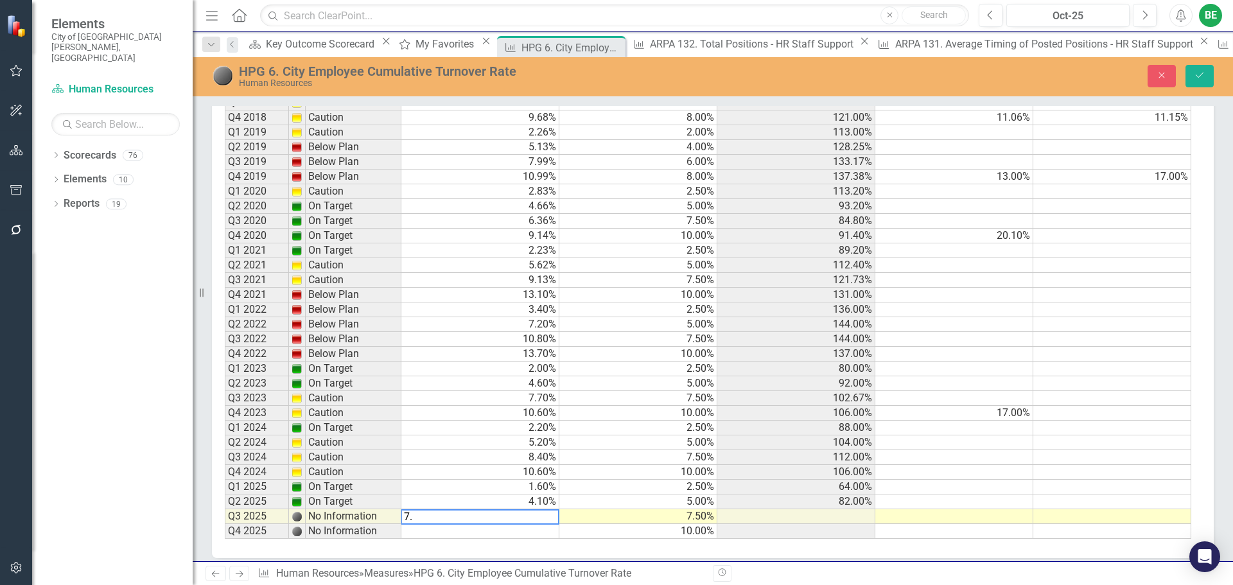
scroll to position [1433, 0]
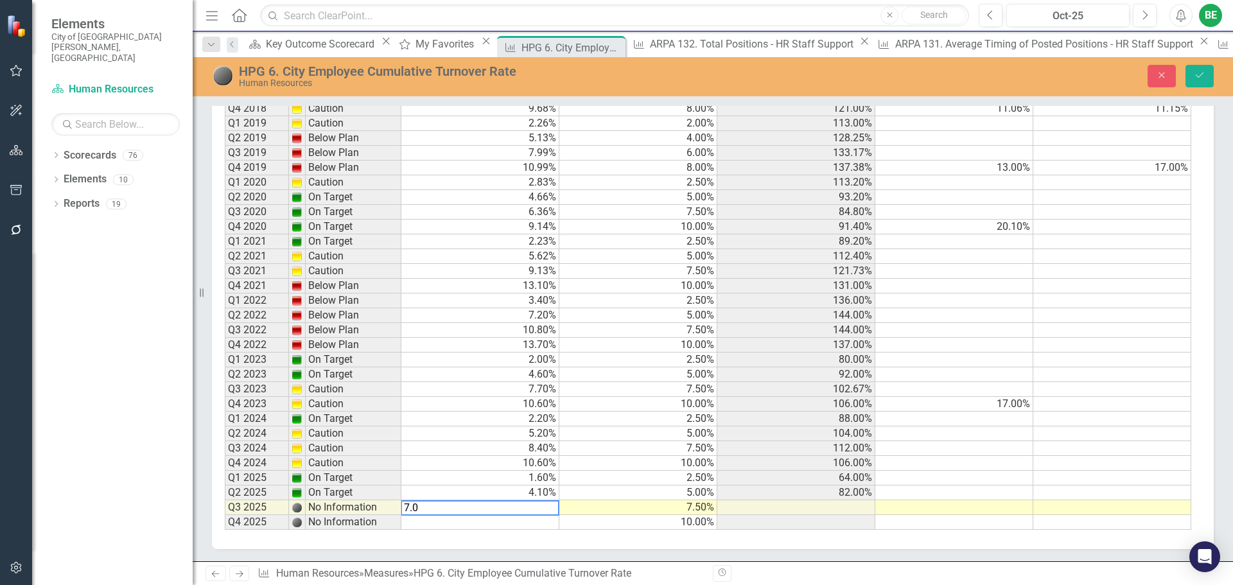
type textarea "7.0"
click at [548, 522] on td at bounding box center [480, 522] width 158 height 15
click at [1206, 70] on button "Save" at bounding box center [1200, 76] width 28 height 22
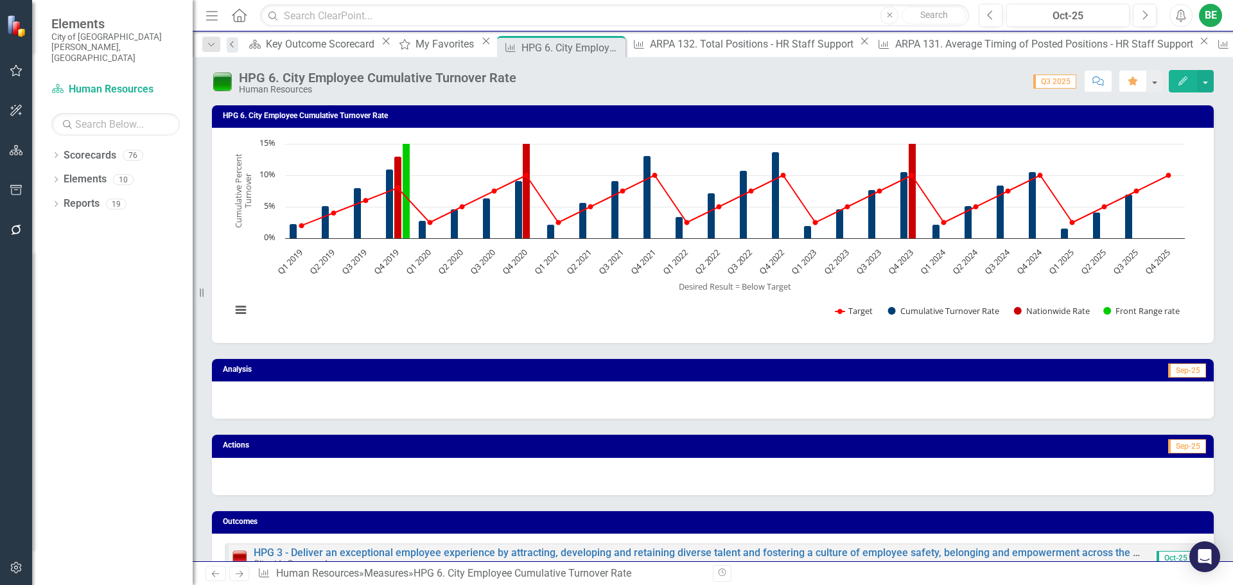
click at [234, 48] on link "Previous" at bounding box center [233, 44] width 12 height 15
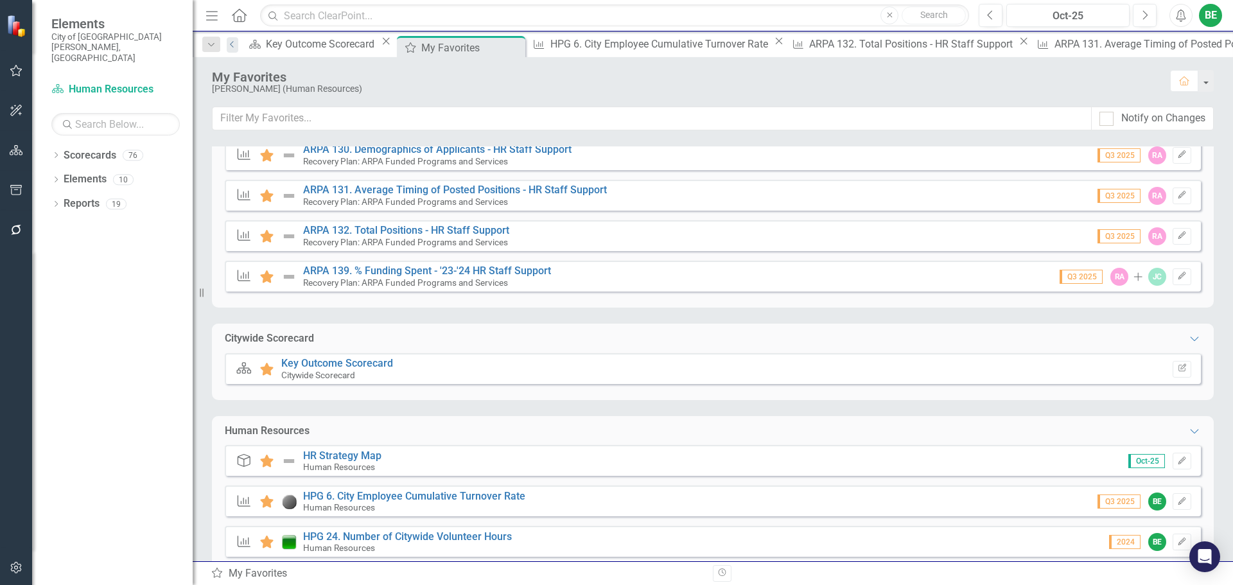
scroll to position [385, 0]
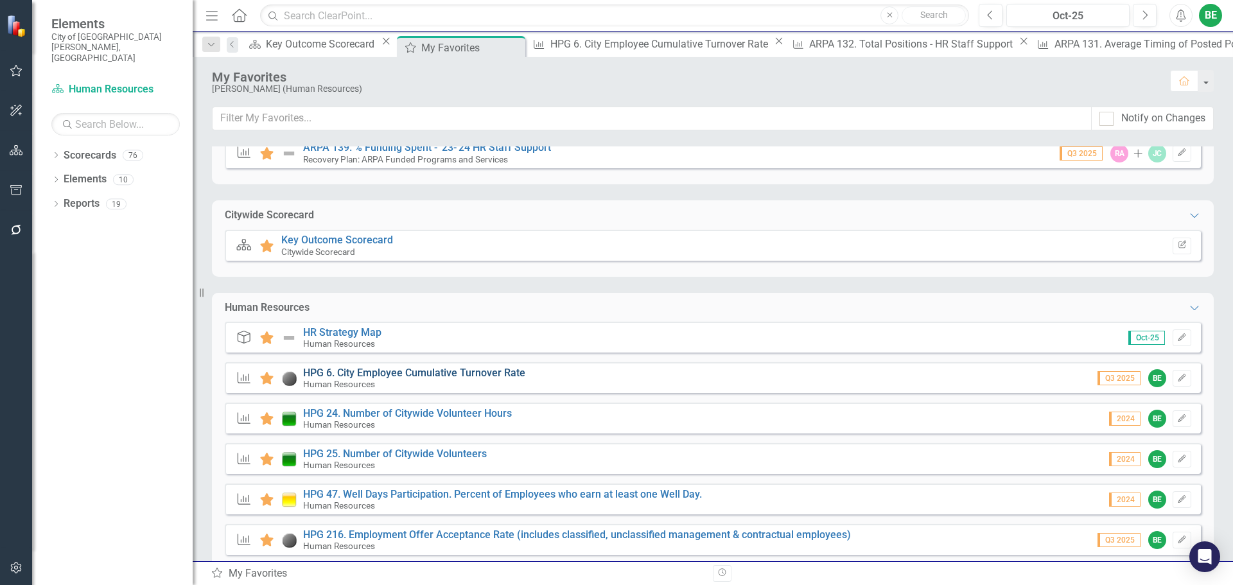
click at [394, 370] on link "HPG 6. City Employee Cumulative Turnover Rate" at bounding box center [414, 373] width 222 height 12
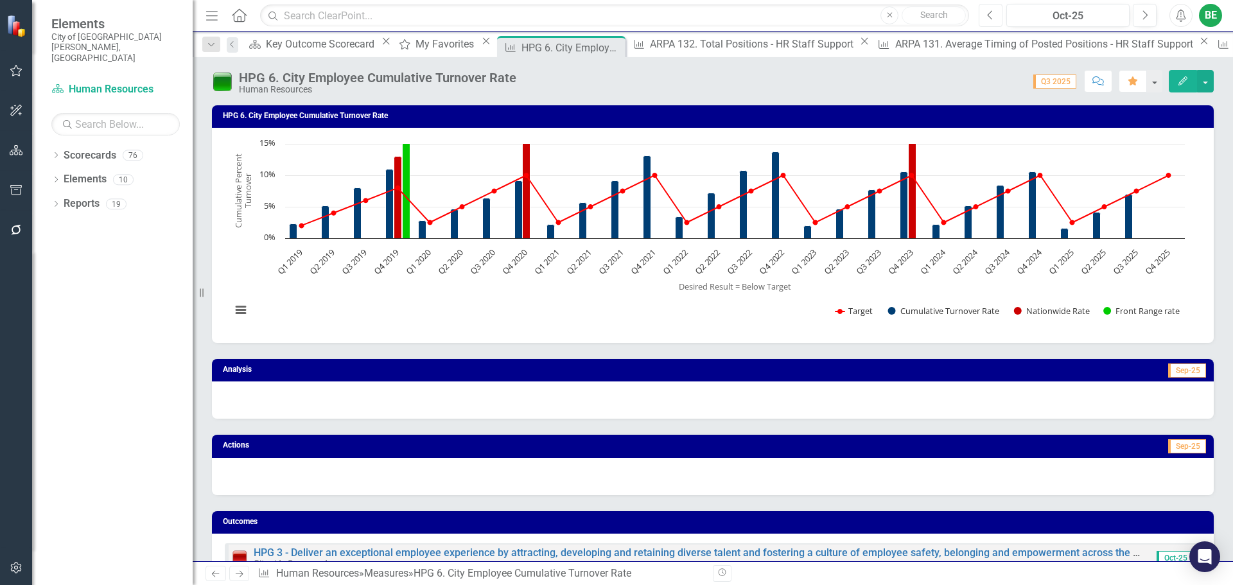
click at [996, 13] on button "Previous" at bounding box center [991, 15] width 24 height 23
click at [990, 14] on icon "Previous" at bounding box center [990, 16] width 7 height 12
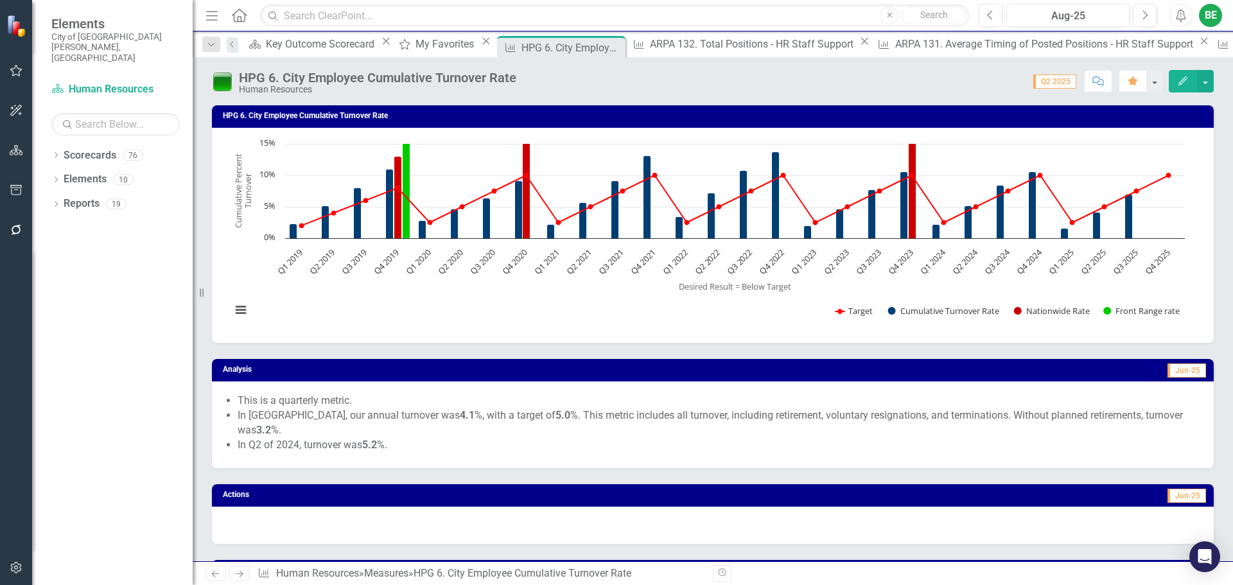
click at [1177, 80] on icon "Edit" at bounding box center [1183, 80] width 12 height 9
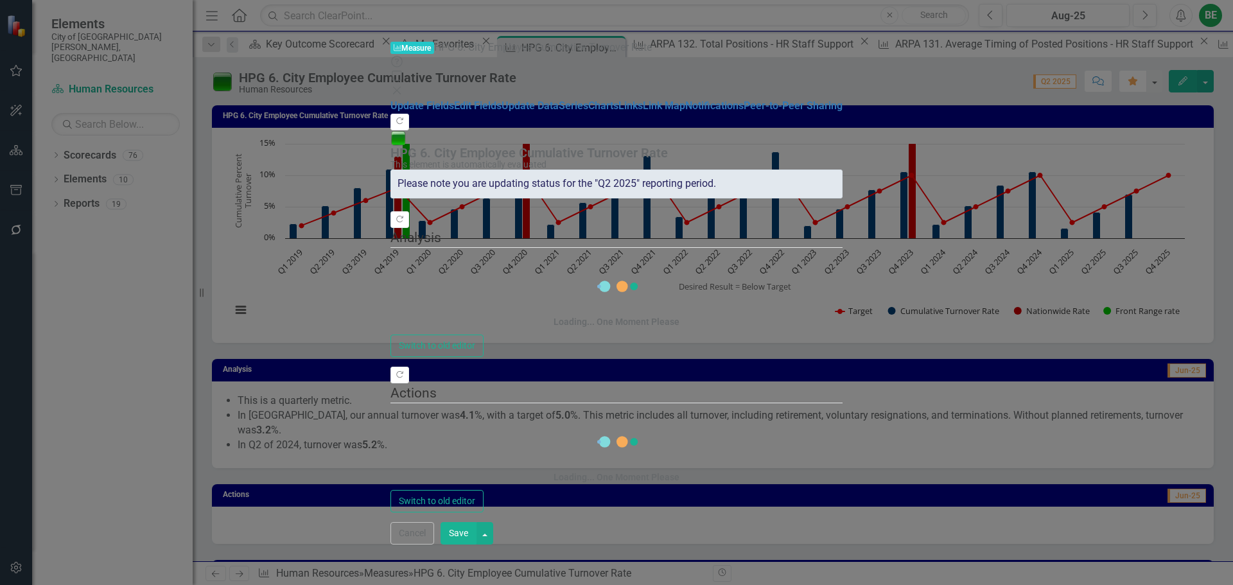
drag, startPoint x: 572, startPoint y: 177, endPoint x: 417, endPoint y: 184, distance: 155.0
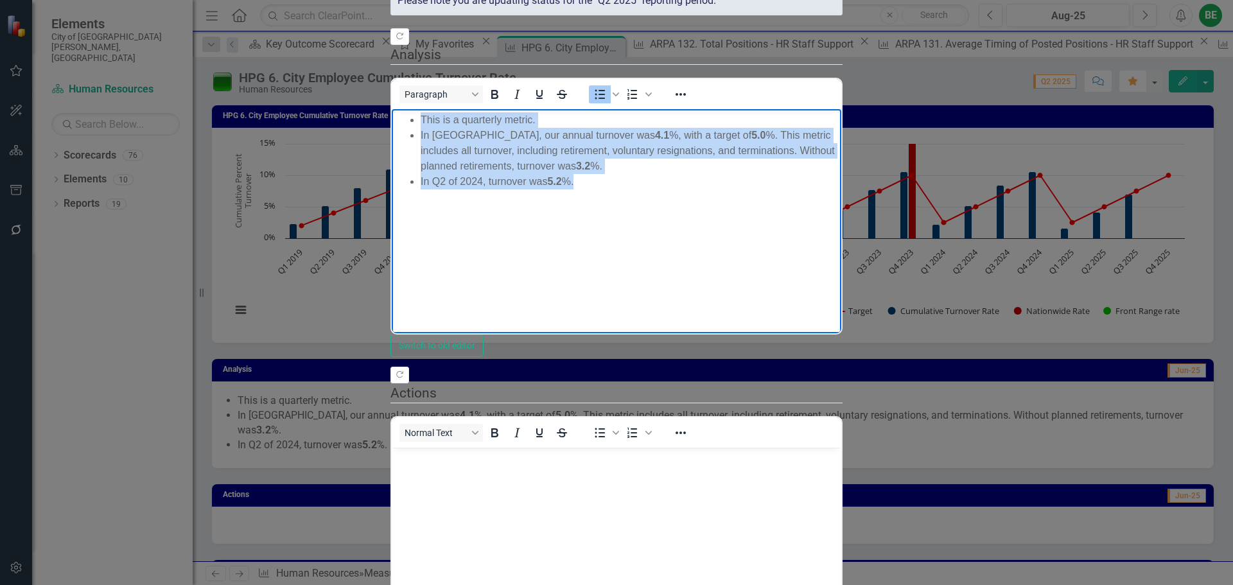
drag, startPoint x: 599, startPoint y: 166, endPoint x: 364, endPoint y: 114, distance: 240.8
click at [392, 114] on html "This is a quarterly metric. In [GEOGRAPHIC_DATA], our annual turnover was 4.1 %…" at bounding box center [617, 205] width 450 height 193
copy ul "This is a quarterly metric. In [GEOGRAPHIC_DATA], our annual turnover was 4.1 %…"
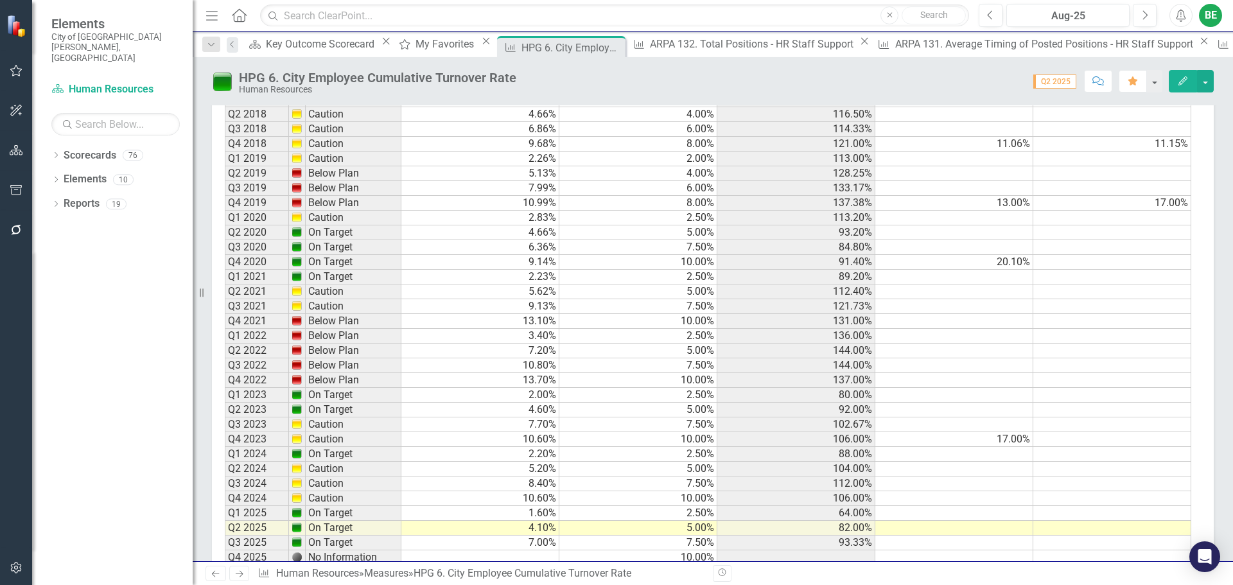
scroll to position [1459, 0]
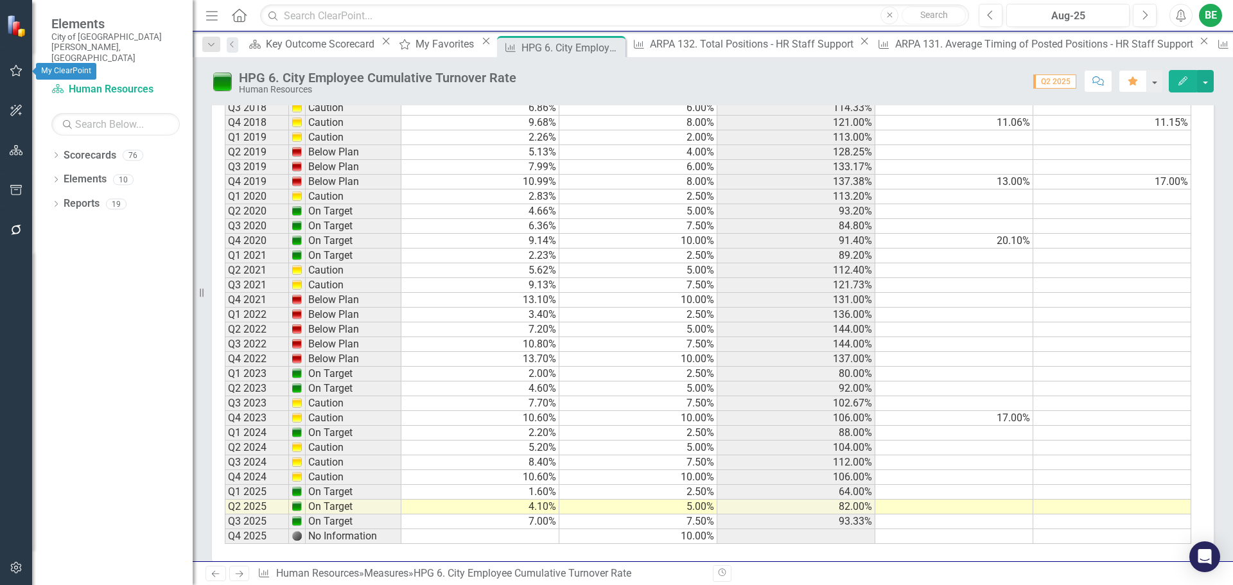
click at [21, 69] on icon "button" at bounding box center [16, 71] width 12 height 12
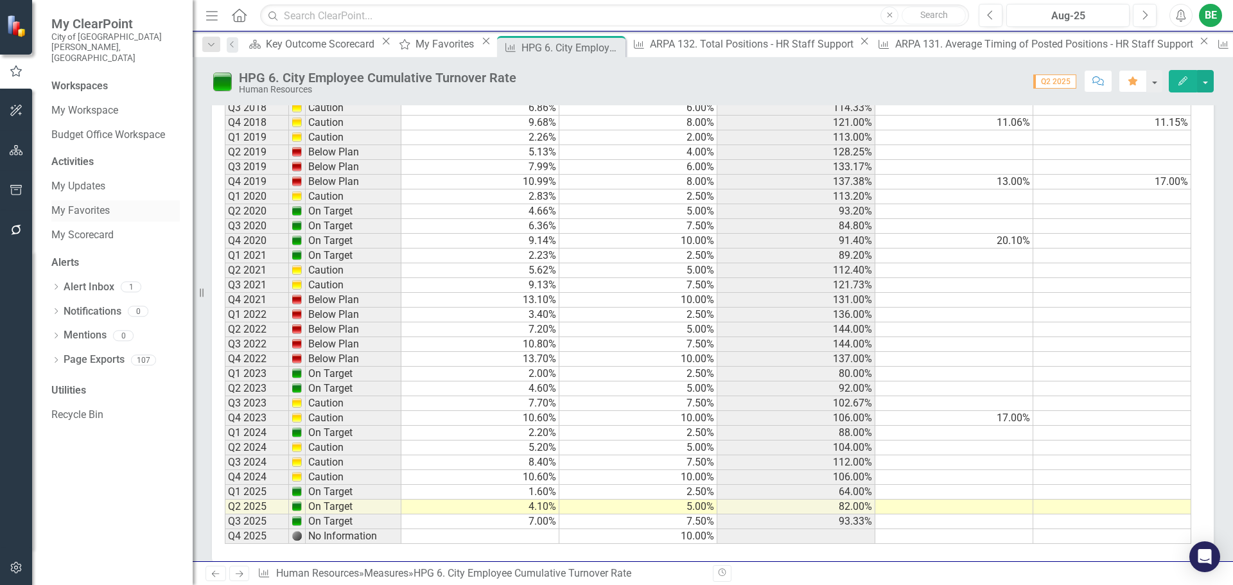
click at [94, 200] on div "My Favorites" at bounding box center [115, 210] width 128 height 21
click at [425, 48] on div "My Favorites" at bounding box center [447, 44] width 62 height 16
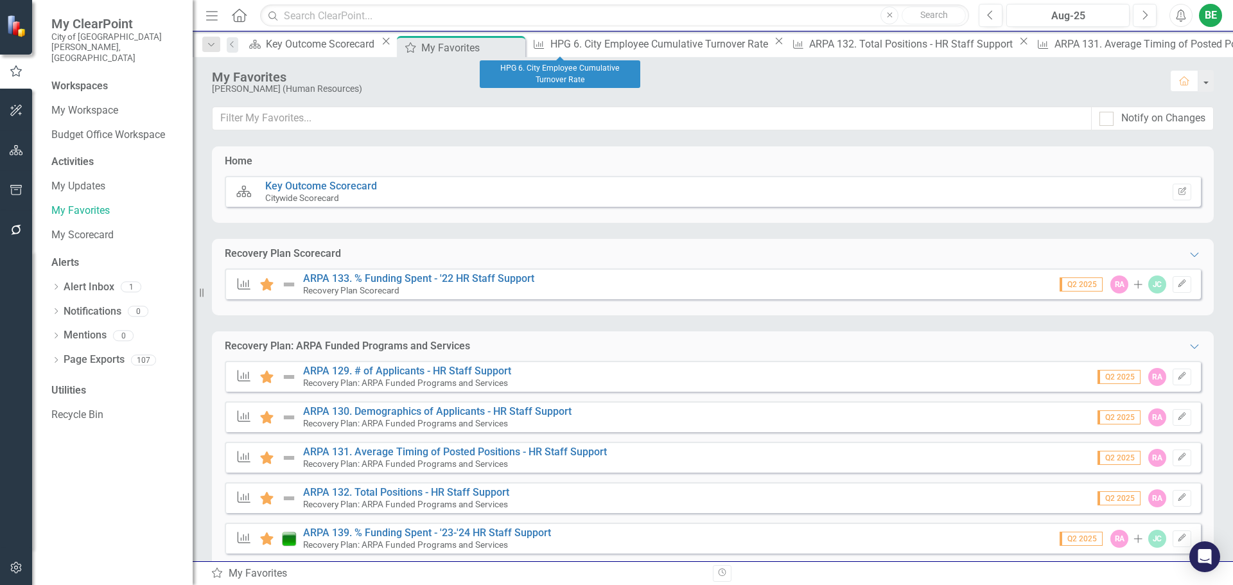
click at [776, 45] on icon at bounding box center [779, 41] width 7 height 7
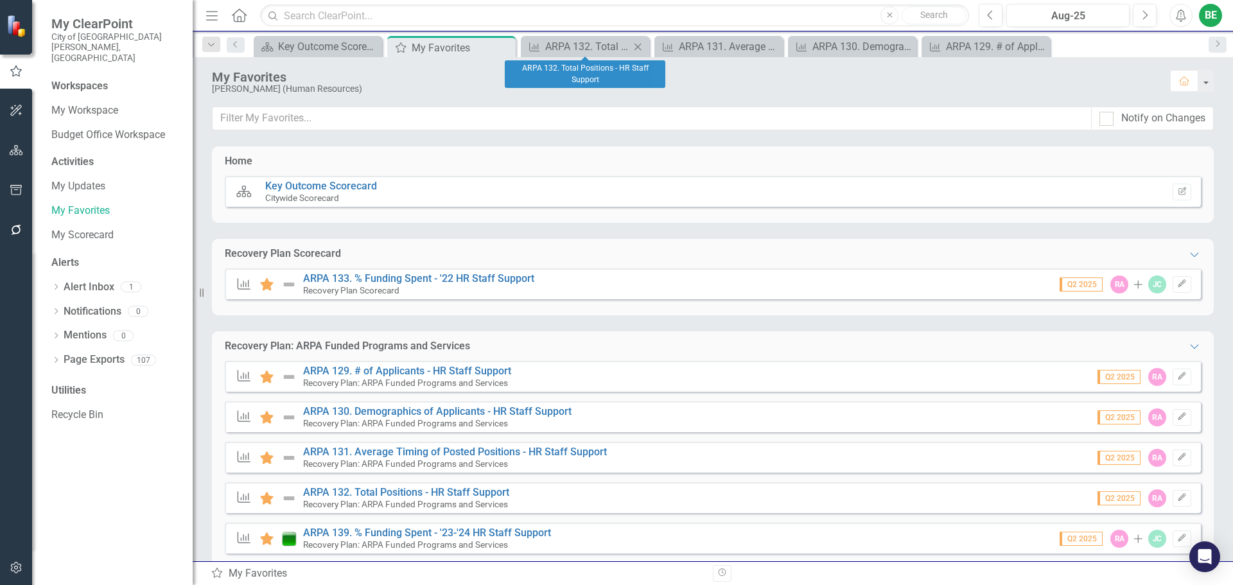
click at [637, 46] on icon at bounding box center [638, 46] width 7 height 7
click at [0, 0] on icon at bounding box center [0, 0] width 0 height 0
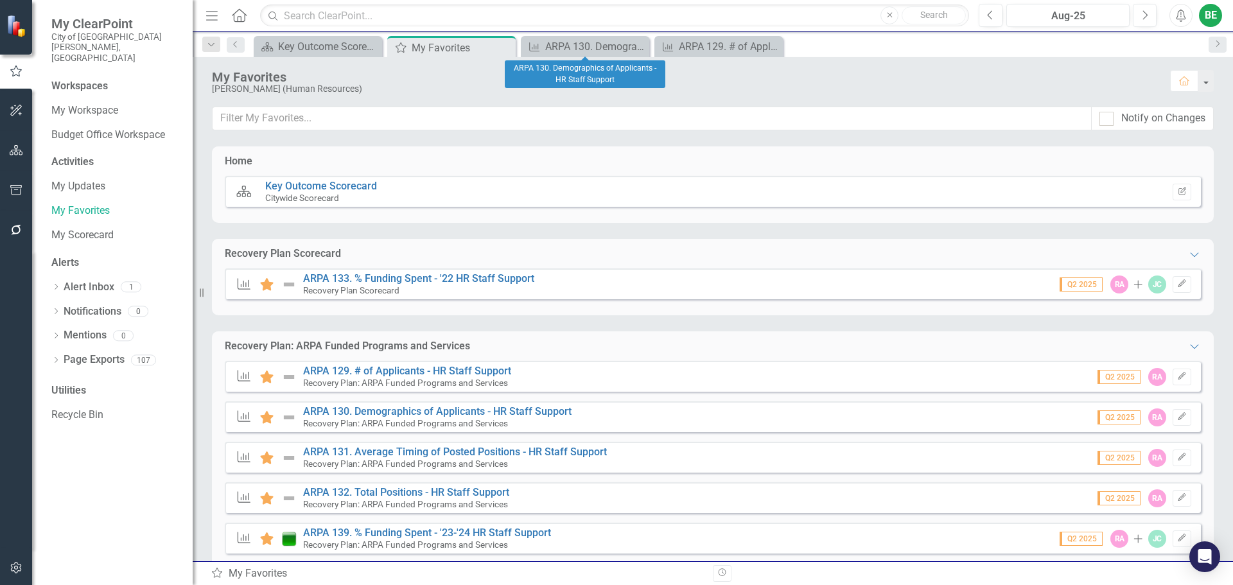
click at [0, 0] on icon at bounding box center [0, 0] width 0 height 0
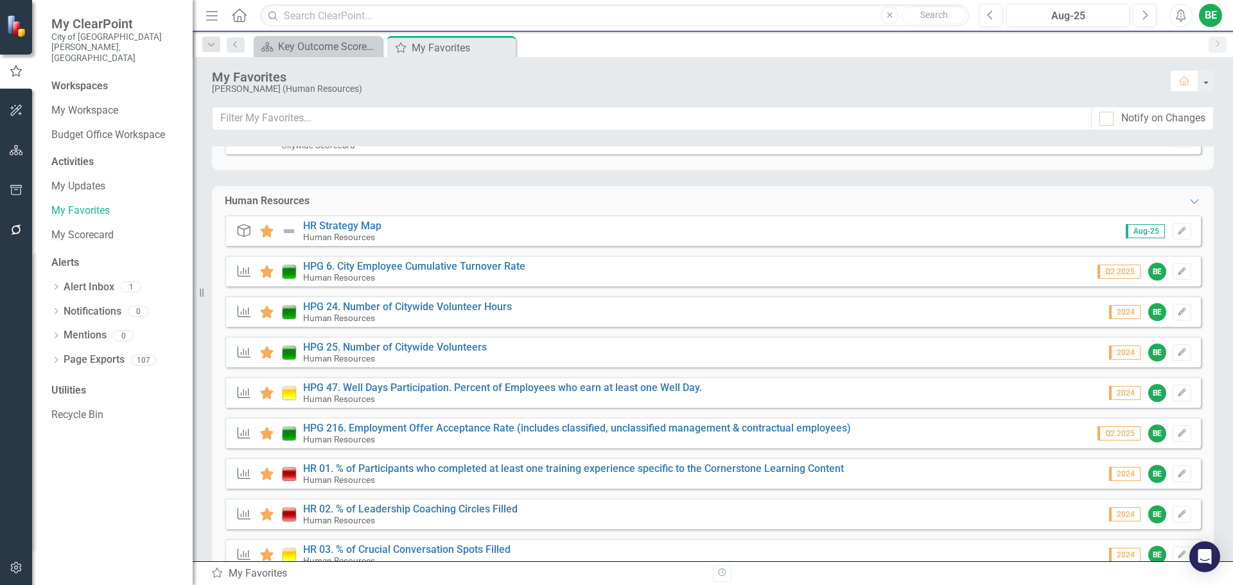
scroll to position [514, 0]
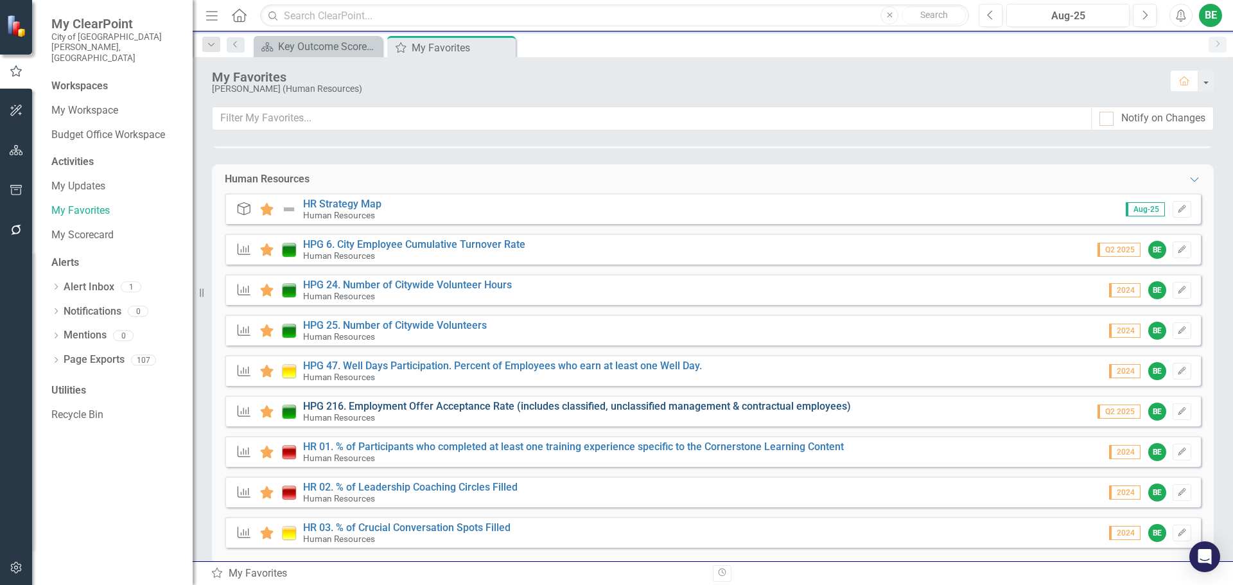
click at [405, 402] on link "HPG 216. Employment Offer Acceptance Rate (includes classified, unclassified ma…" at bounding box center [577, 406] width 548 height 12
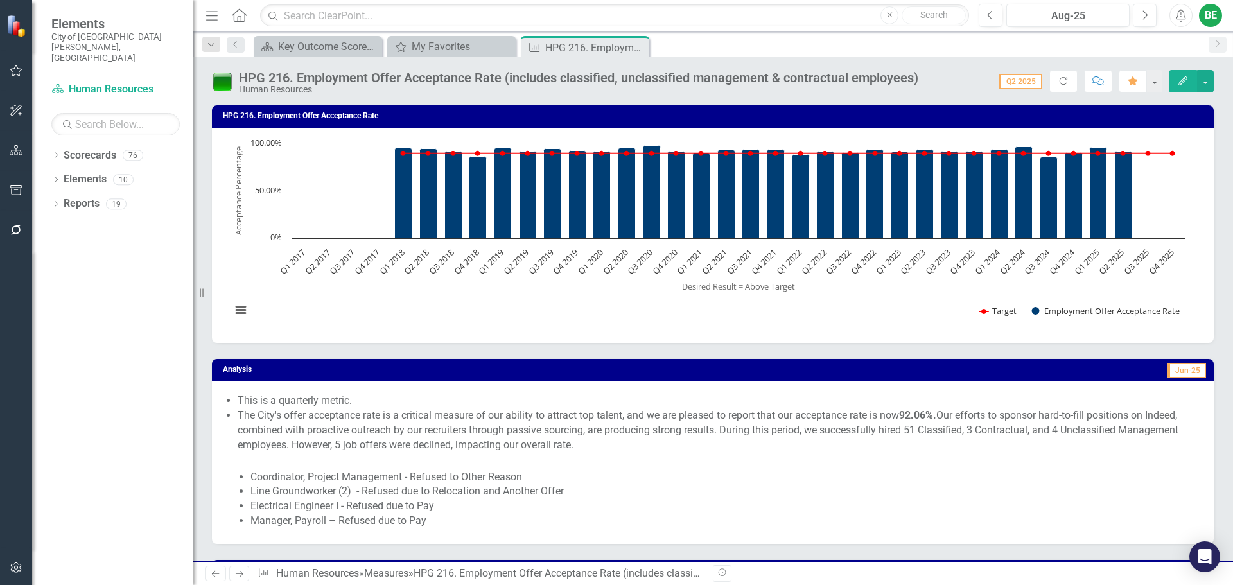
click at [240, 397] on li "This is a quarterly metric." at bounding box center [719, 401] width 963 height 15
click at [1180, 81] on icon "Edit" at bounding box center [1183, 80] width 12 height 9
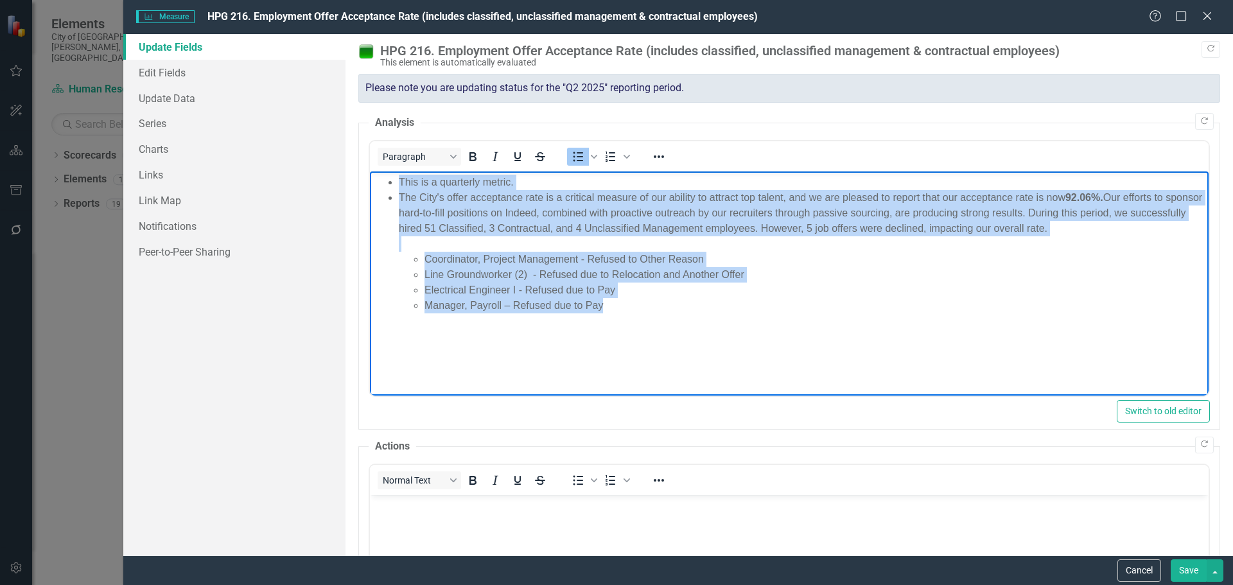
drag, startPoint x: 401, startPoint y: 180, endPoint x: 651, endPoint y: 308, distance: 280.4
click at [651, 308] on ul "This is a quarterly metric. The City's offer acceptance rate is a critical meas…" at bounding box center [789, 243] width 832 height 139
copy ul "This is a quarterly metric. The City's offer acceptance rate is a critical meas…"
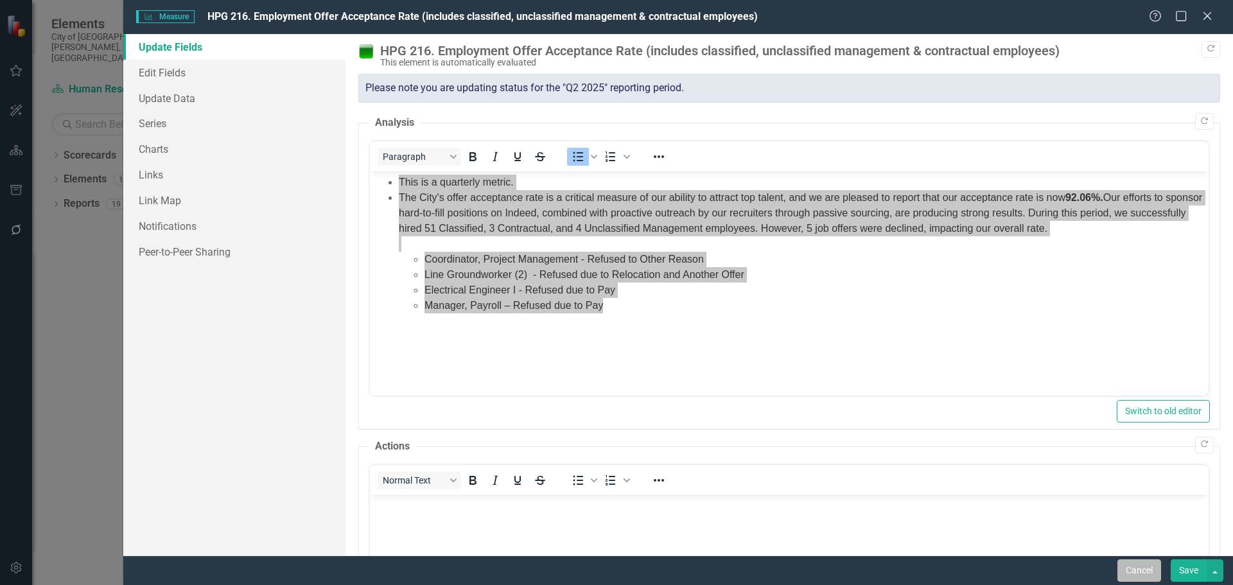
click at [1141, 566] on button "Cancel" at bounding box center [1140, 570] width 44 height 22
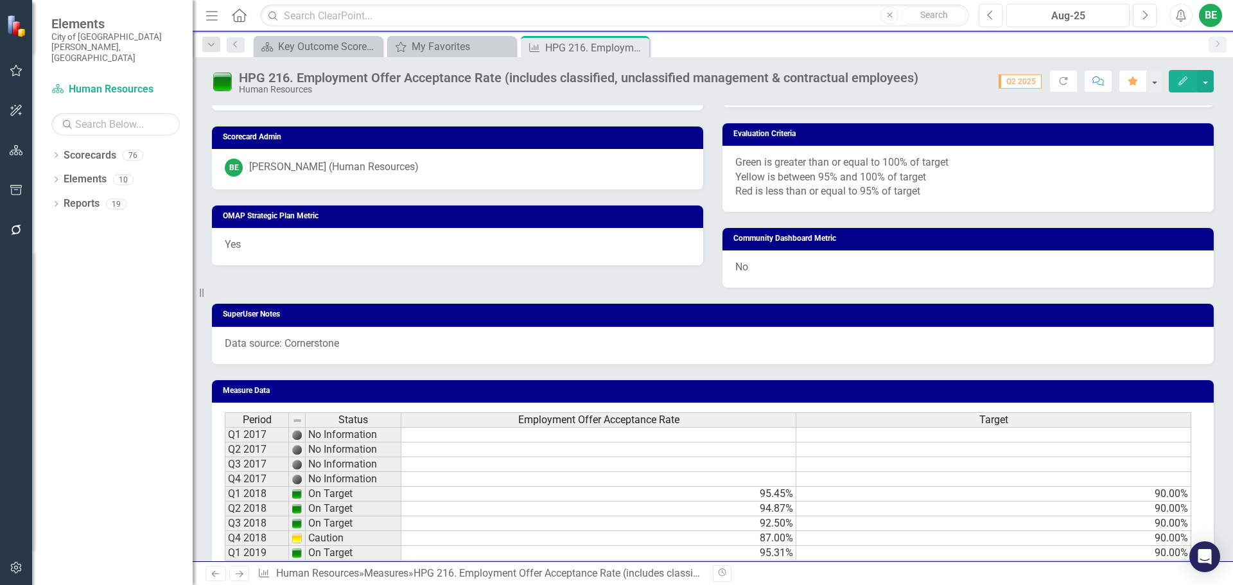
scroll to position [863, 0]
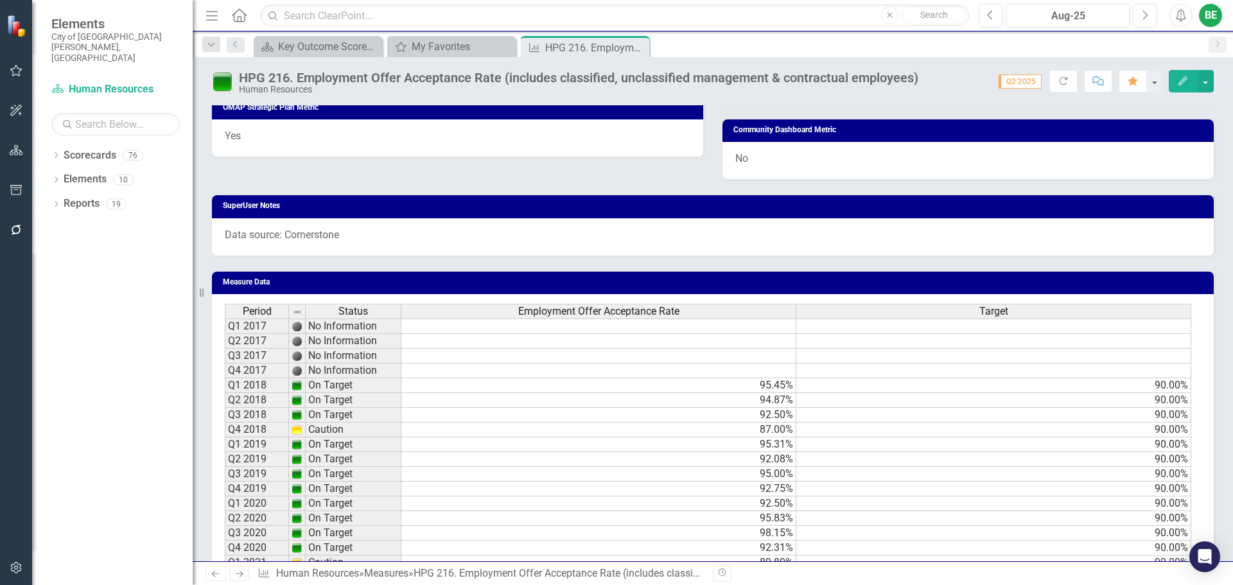
click at [1188, 75] on button "Edit" at bounding box center [1183, 81] width 28 height 22
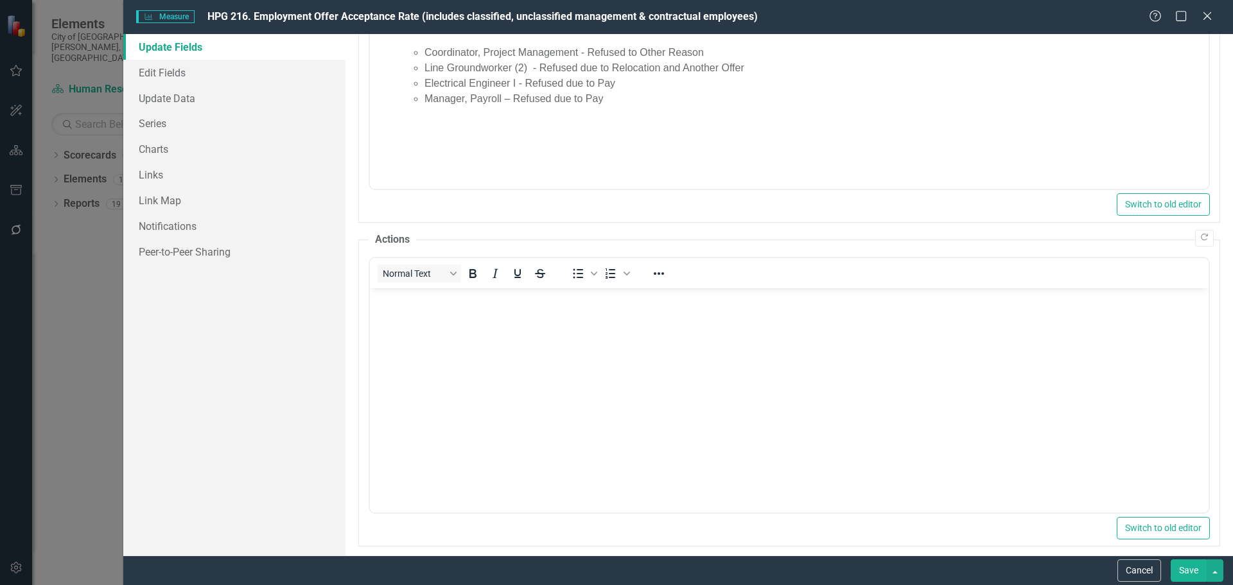
scroll to position [217, 0]
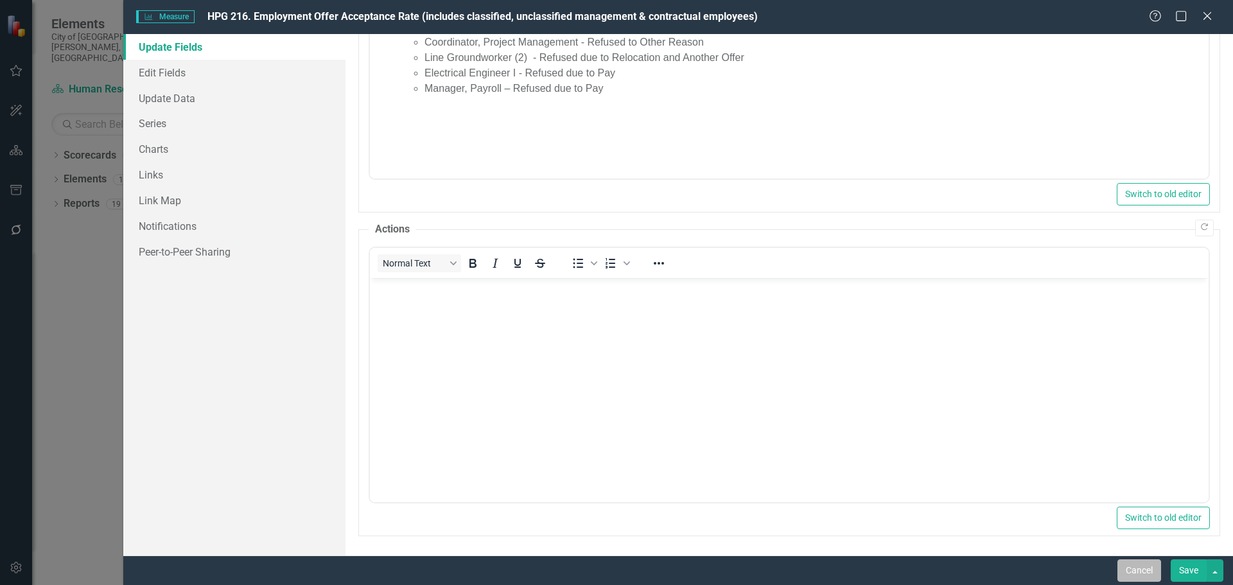
click at [1145, 567] on button "Cancel" at bounding box center [1140, 570] width 44 height 22
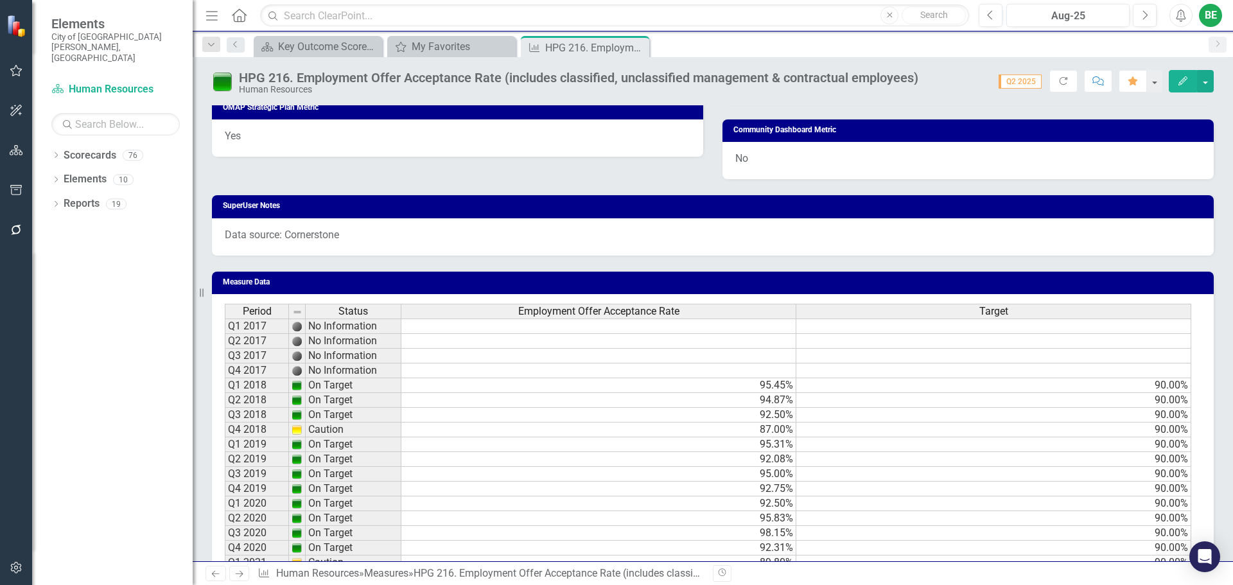
scroll to position [1184, 0]
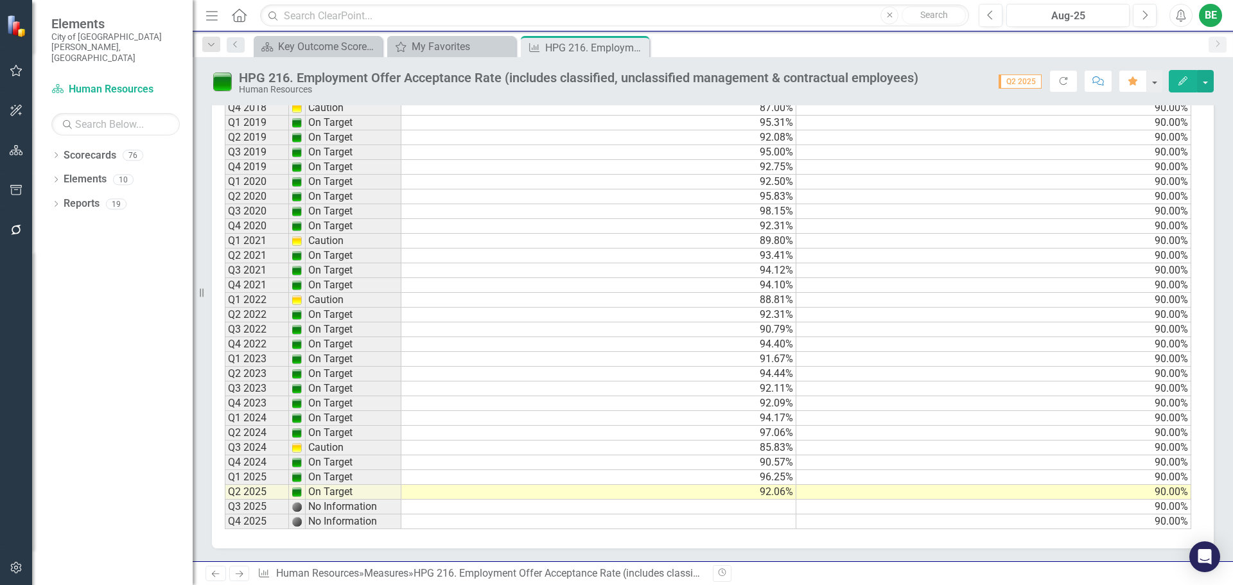
click at [779, 509] on td at bounding box center [598, 507] width 395 height 15
click at [759, 506] on td at bounding box center [598, 507] width 395 height 15
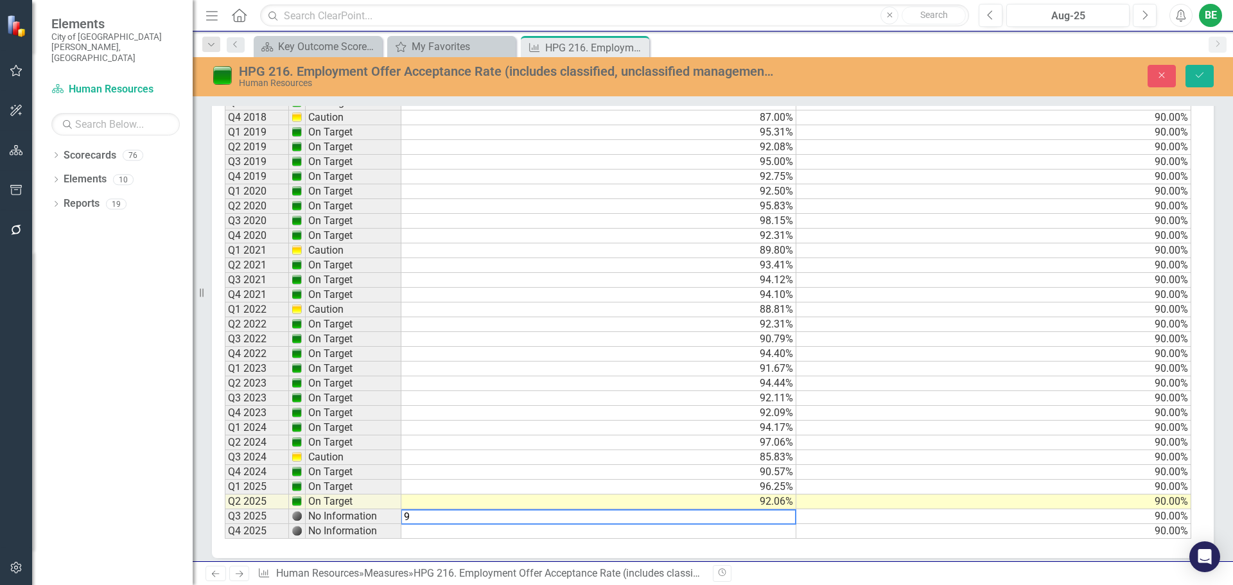
scroll to position [1193, 0]
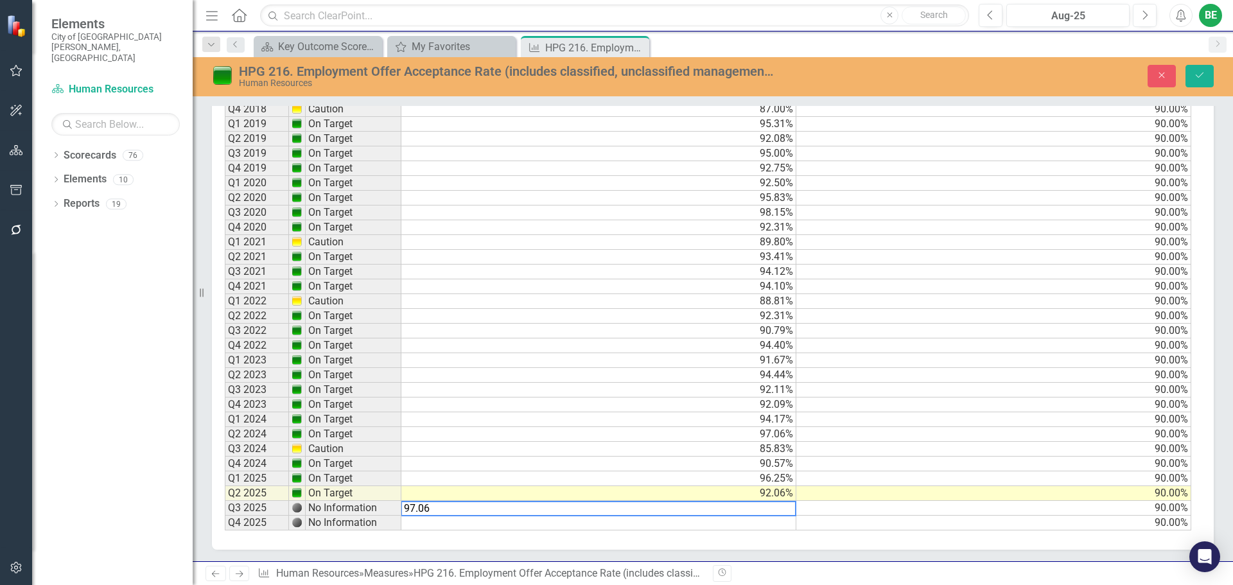
type textarea "90"
click at [817, 518] on td "90.00%" at bounding box center [993, 523] width 395 height 15
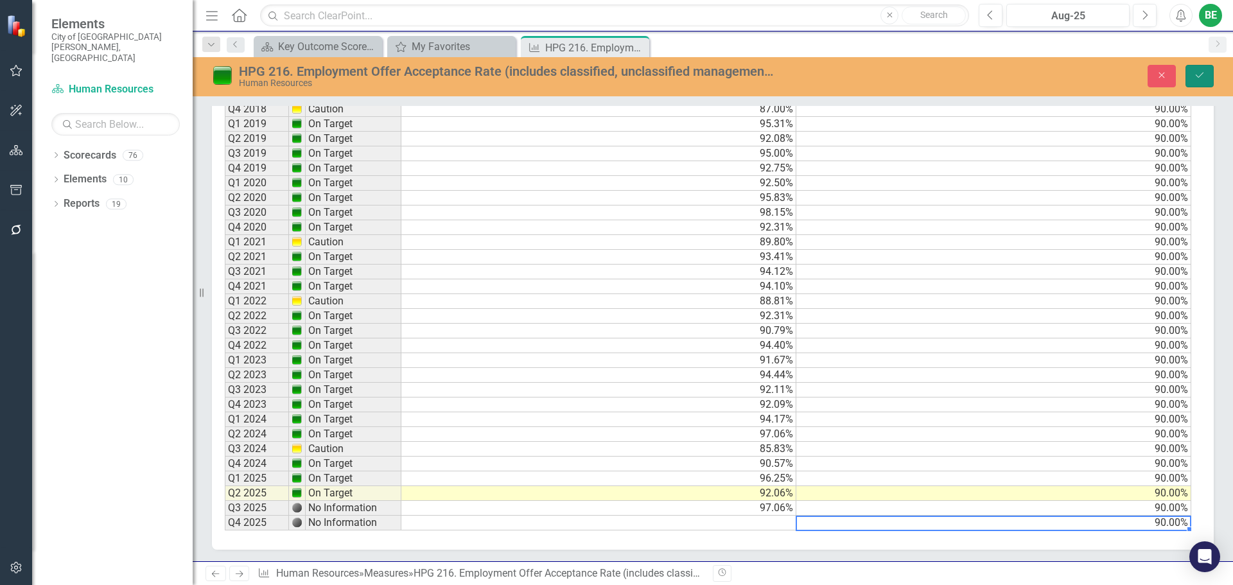
click at [1198, 69] on button "Save" at bounding box center [1200, 76] width 28 height 22
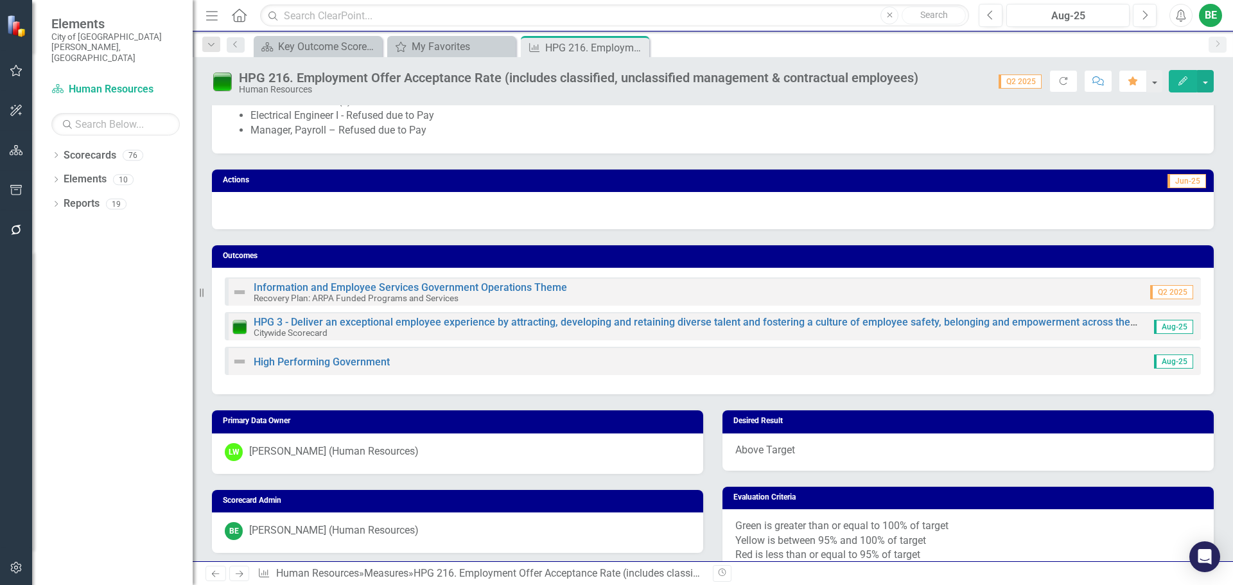
scroll to position [381, 0]
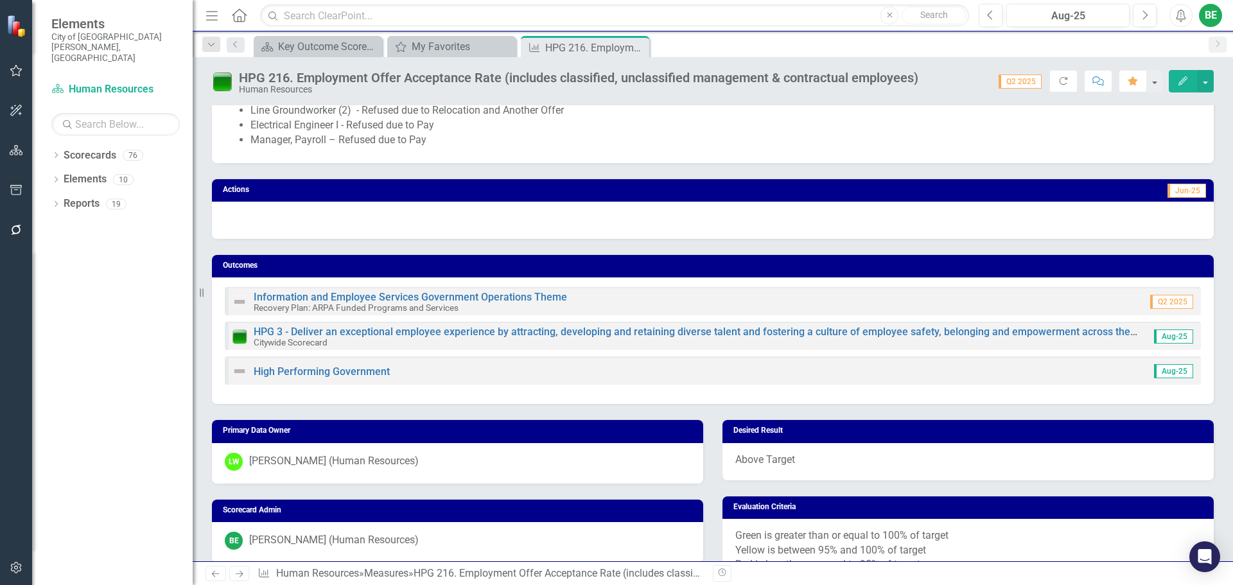
click at [1210, 18] on div "BE" at bounding box center [1210, 15] width 23 height 23
